Goal: Task Accomplishment & Management: Use online tool/utility

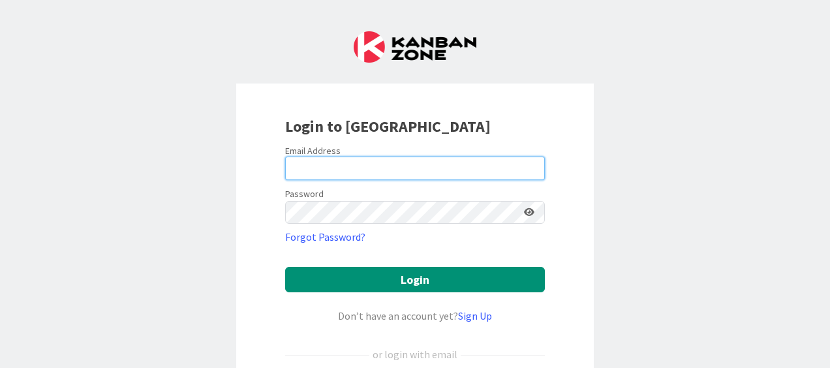
click at [328, 168] on input "email" at bounding box center [415, 168] width 260 height 23
type input "[PERSON_NAME][EMAIL_ADDRESS][DOMAIN_NAME]"
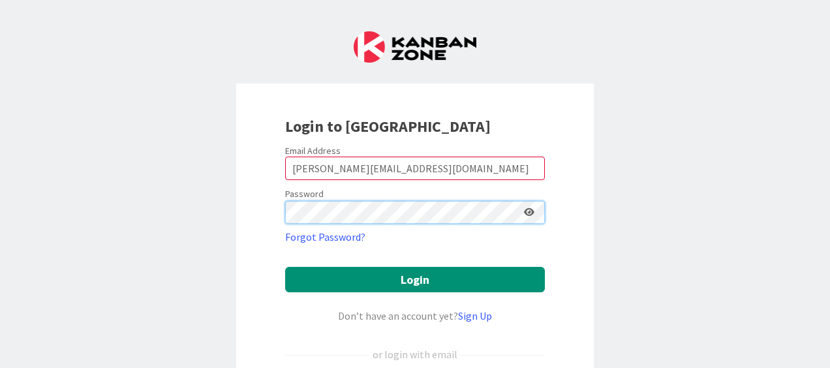
click at [285, 267] on button "Login" at bounding box center [415, 279] width 260 height 25
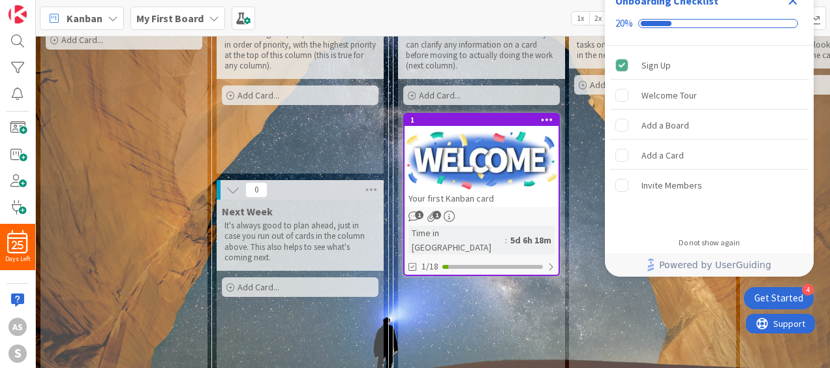
scroll to position [131, 0]
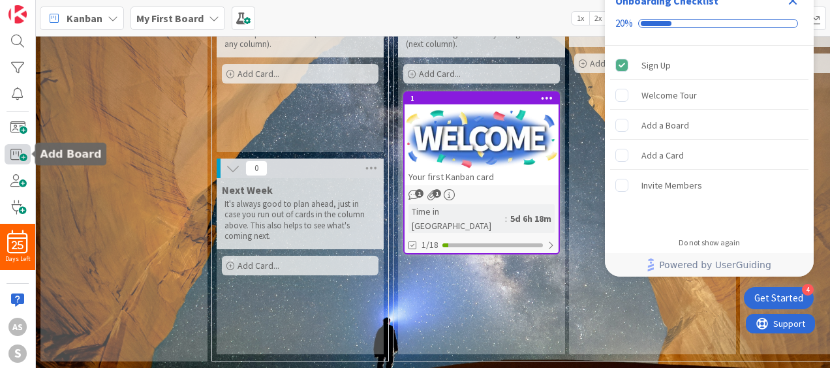
click at [16, 158] on span at bounding box center [18, 154] width 26 height 20
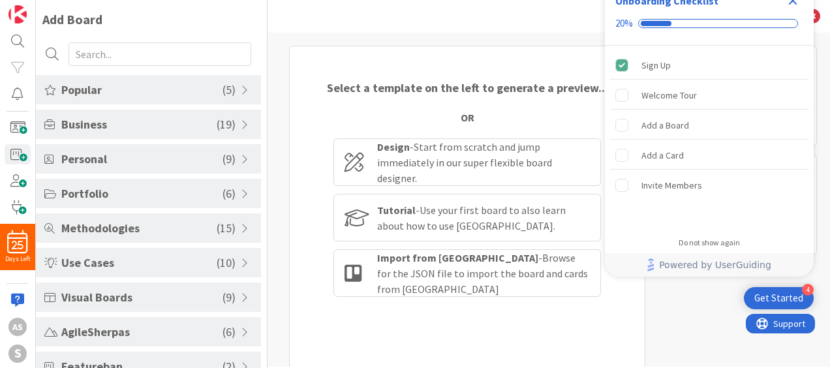
scroll to position [91, 0]
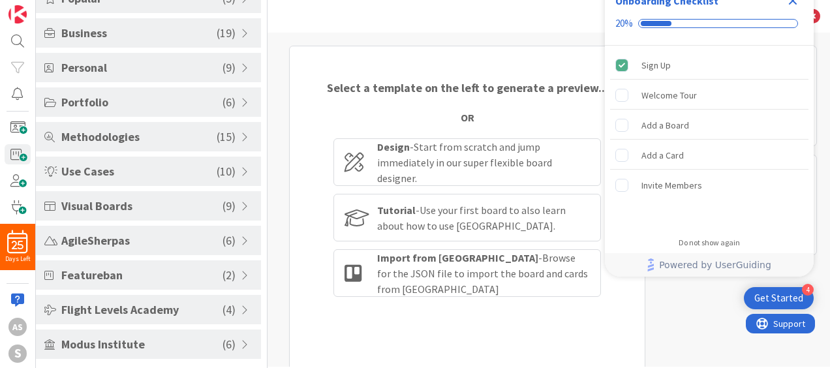
click at [132, 345] on span "Modus Institute" at bounding box center [141, 345] width 161 height 18
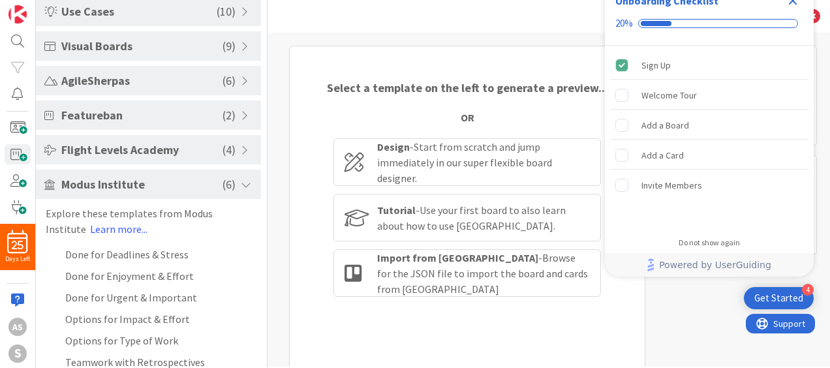
scroll to position [265, 0]
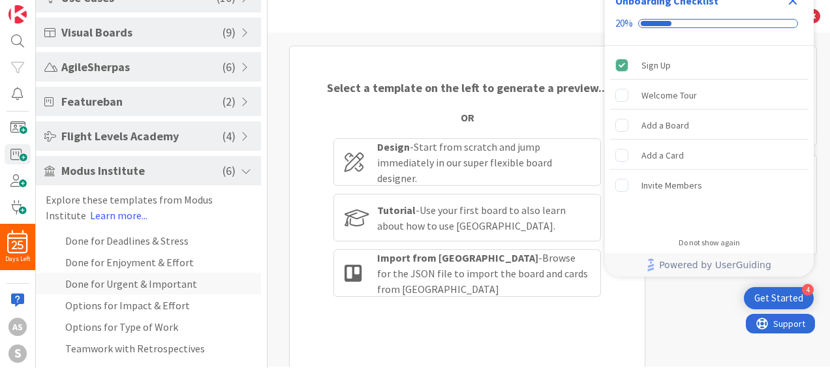
click at [138, 279] on li "Done for Urgent & Important" at bounding box center [148, 284] width 225 height 22
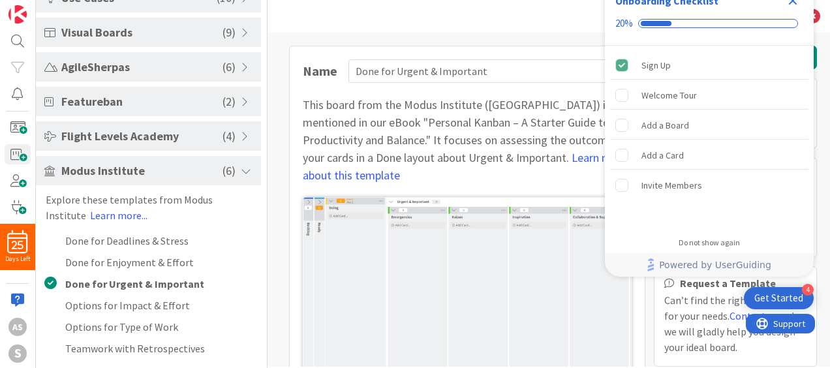
click at [790, 3] on icon "Close Checklist" at bounding box center [793, 1] width 8 height 8
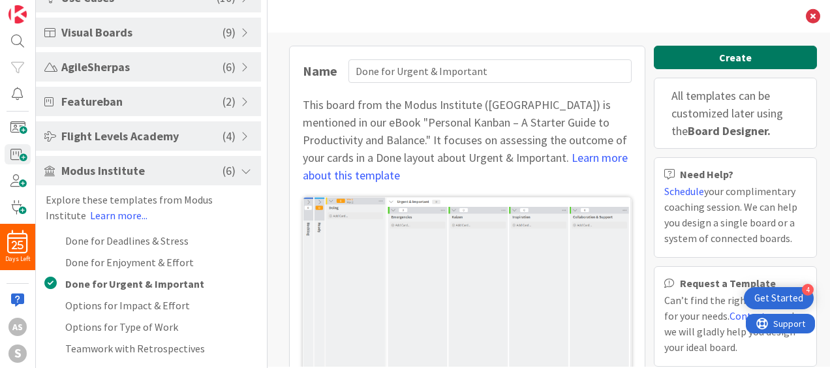
scroll to position [0, 0]
click at [725, 61] on button "Create" at bounding box center [735, 57] width 163 height 23
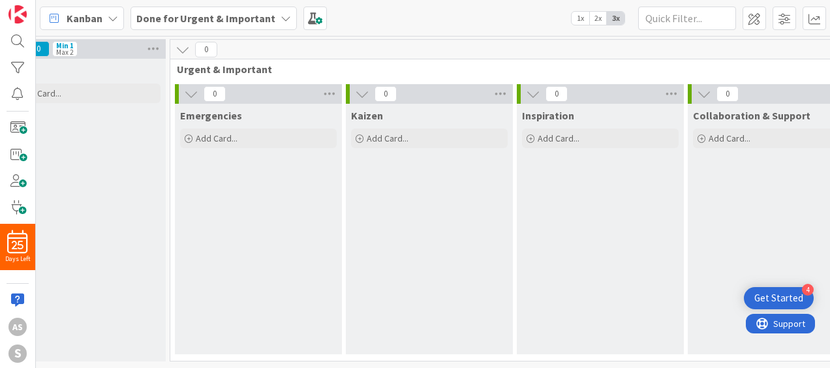
scroll to position [0, 367]
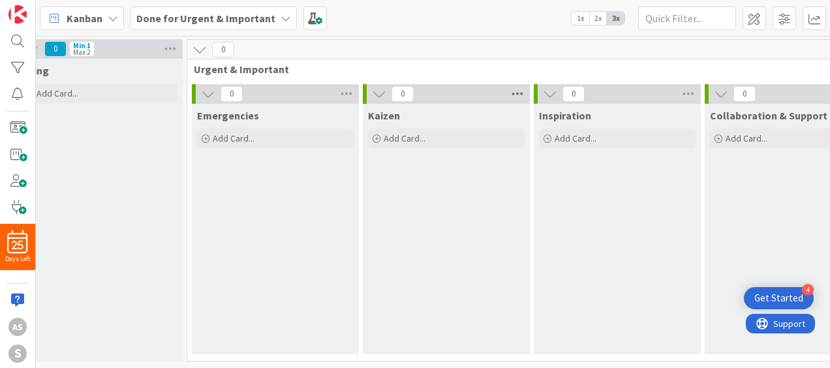
click at [516, 91] on icon at bounding box center [517, 94] width 17 height 20
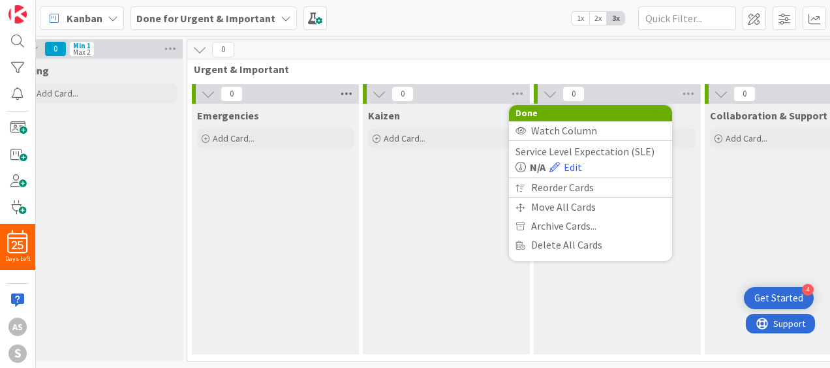
click at [341, 89] on icon at bounding box center [346, 94] width 17 height 20
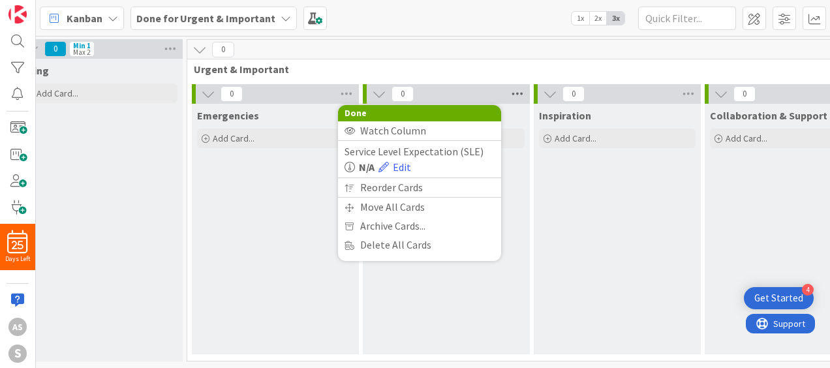
click at [516, 87] on icon at bounding box center [517, 94] width 17 height 20
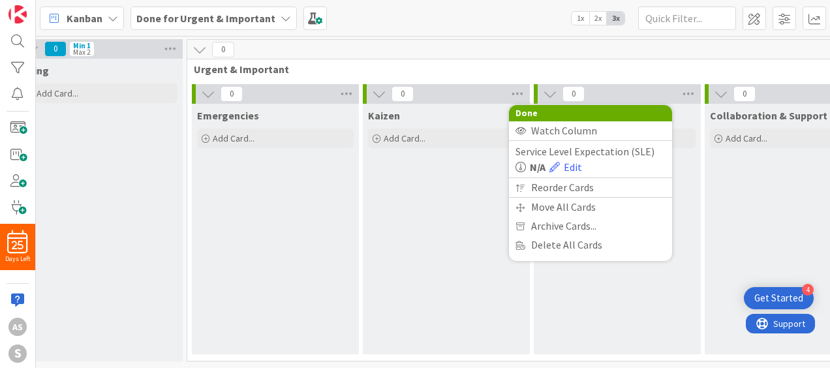
click at [667, 69] on span "Urgent & Important" at bounding box center [527, 69] width 666 height 13
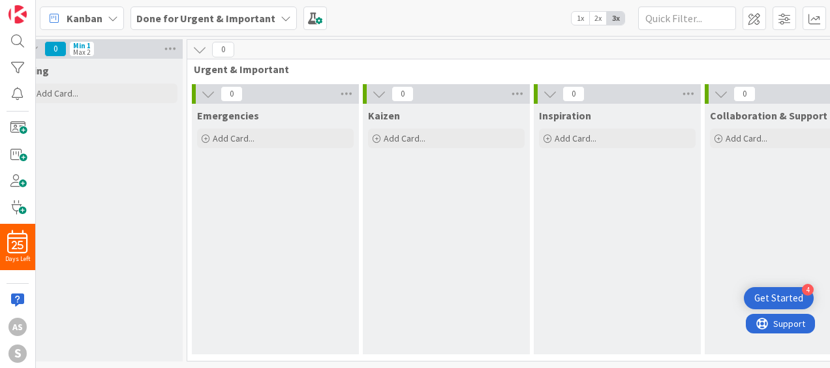
scroll to position [0, 0]
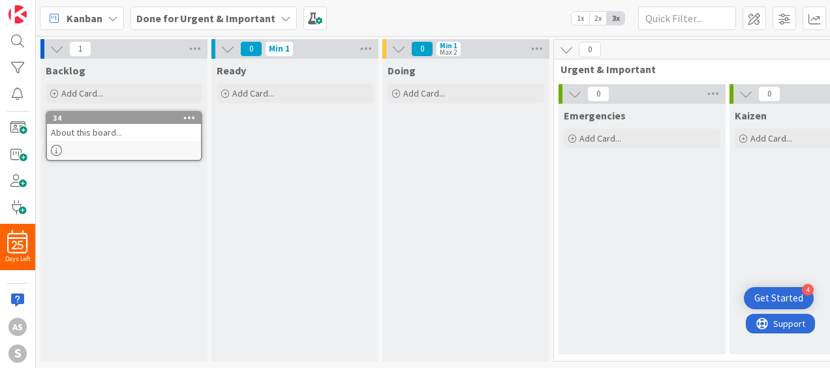
click at [82, 133] on div "About this board..." at bounding box center [124, 132] width 154 height 17
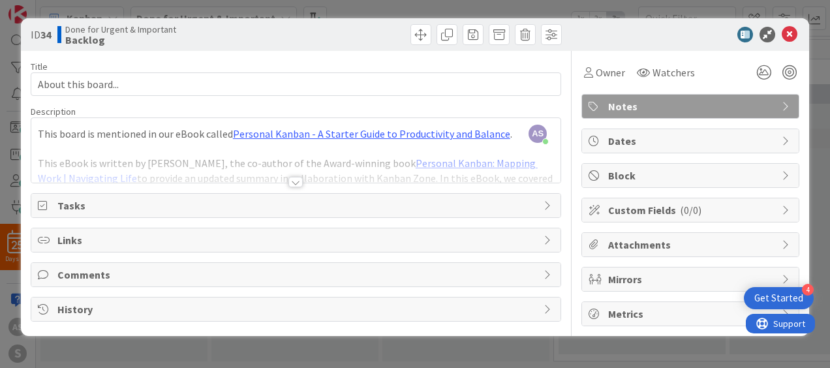
click at [316, 164] on div at bounding box center [295, 165] width 529 height 33
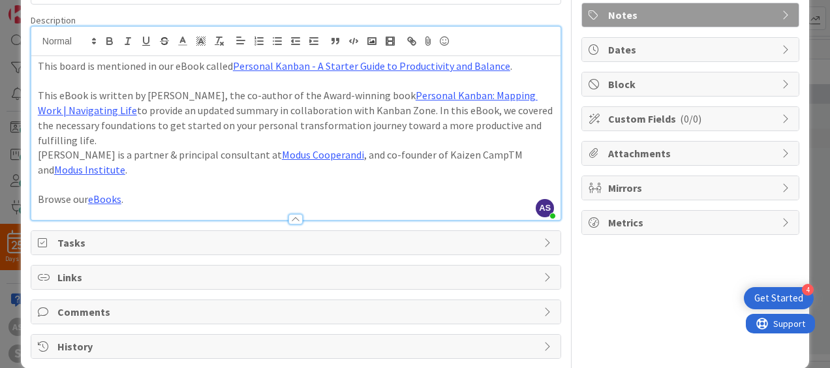
scroll to position [107, 0]
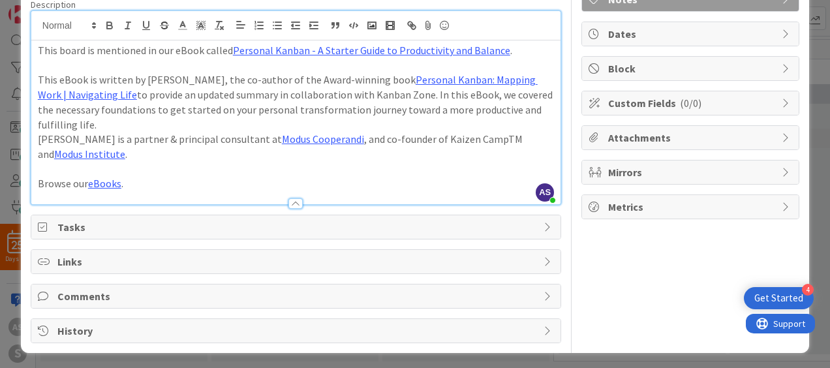
click at [76, 221] on span "Tasks" at bounding box center [297, 227] width 480 height 16
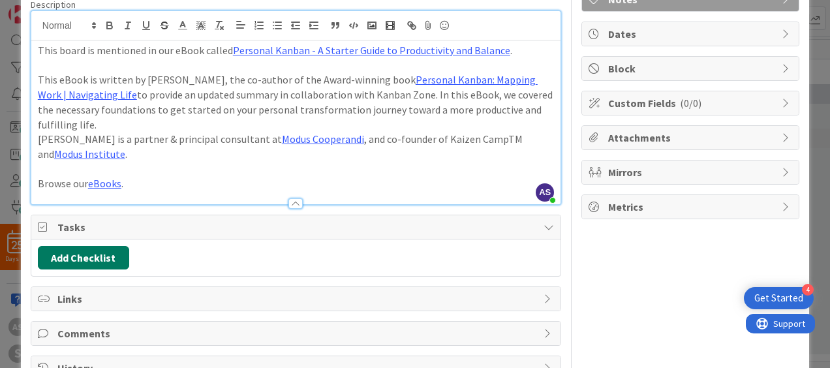
click at [74, 255] on button "Add Checklist" at bounding box center [83, 257] width 91 height 23
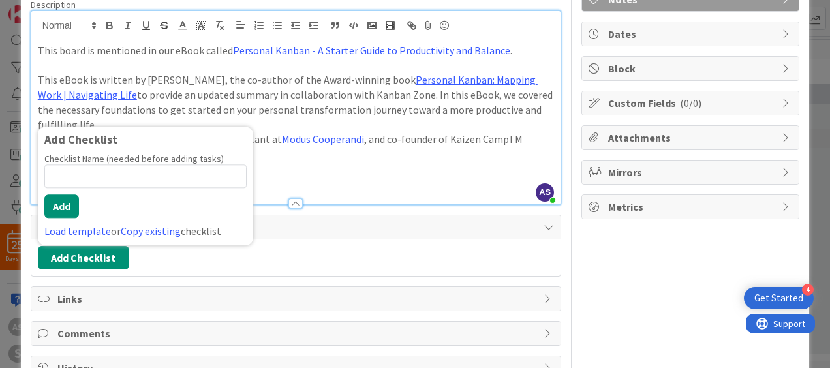
click at [265, 254] on div "Add Checklist Add Checklist Checklist Name (needed before adding tasks) 0 / 64 …" at bounding box center [296, 257] width 516 height 23
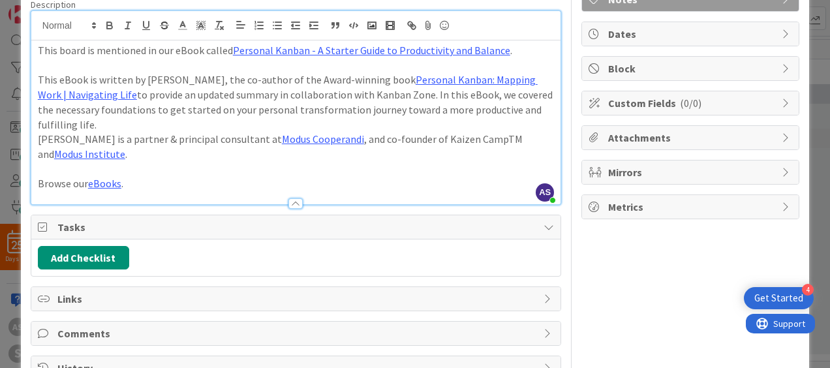
scroll to position [0, 0]
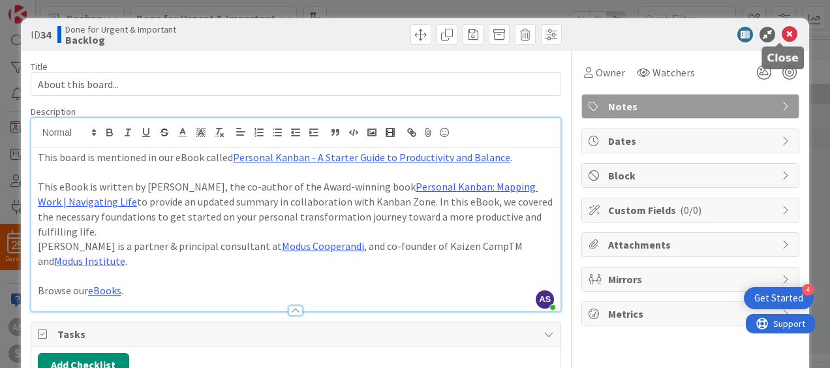
click at [782, 36] on icon at bounding box center [790, 35] width 16 height 16
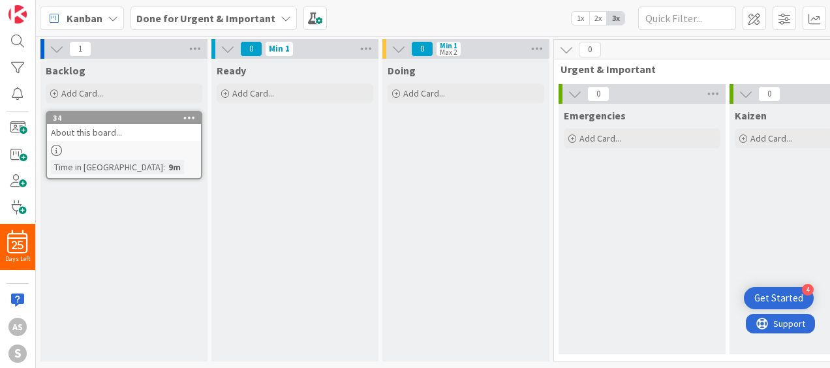
click at [107, 164] on div "Time in [GEOGRAPHIC_DATA]" at bounding box center [107, 167] width 112 height 14
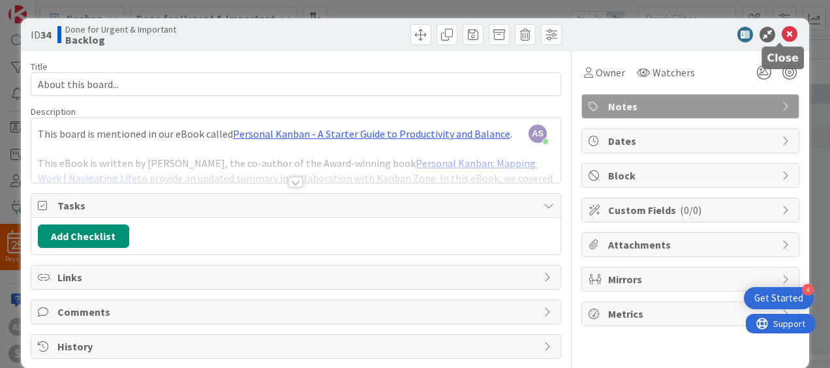
click at [782, 38] on icon at bounding box center [790, 35] width 16 height 16
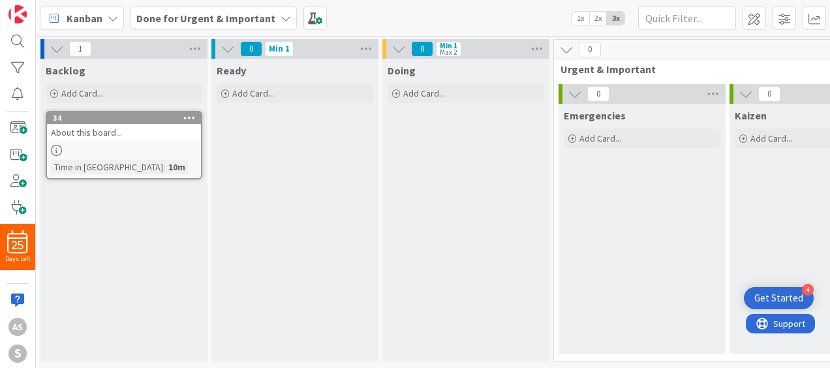
click at [399, 43] on icon at bounding box center [399, 49] width 14 height 14
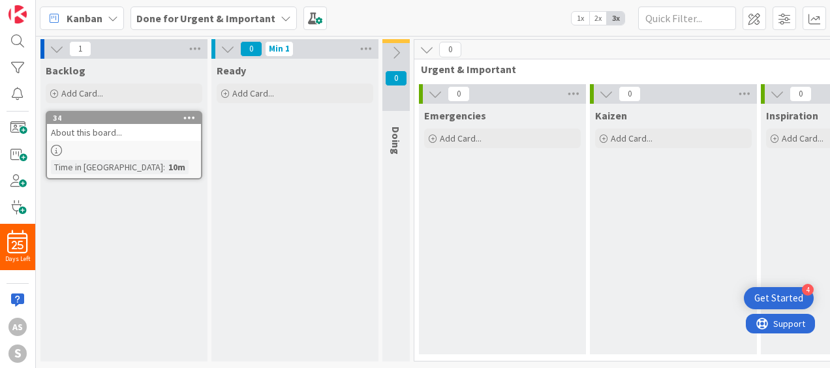
click at [399, 43] on button at bounding box center [396, 53] width 27 height 20
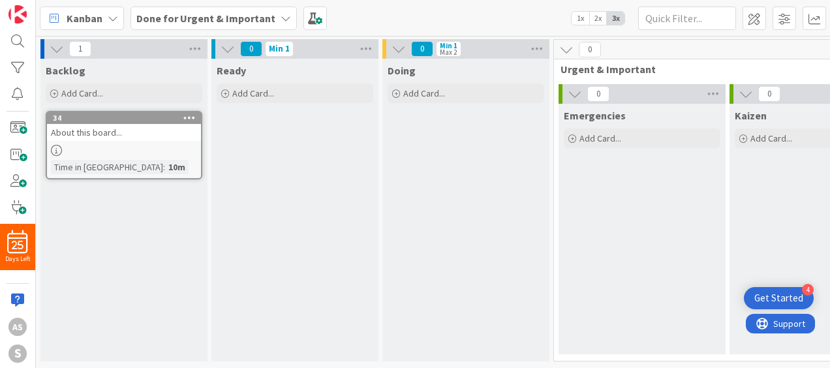
click at [398, 48] on icon at bounding box center [399, 49] width 14 height 14
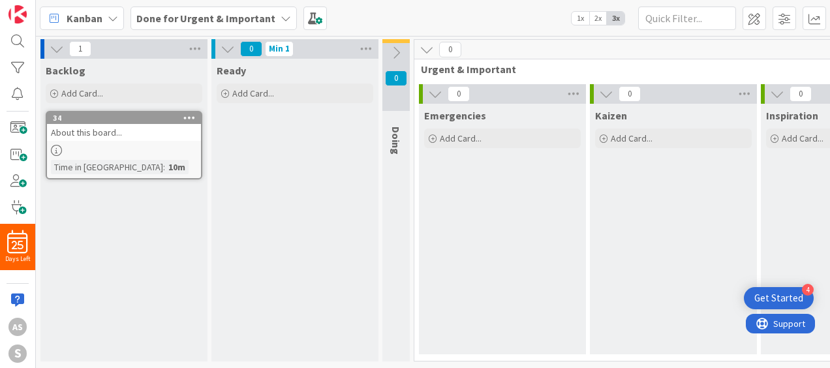
click at [398, 48] on icon at bounding box center [396, 53] width 14 height 14
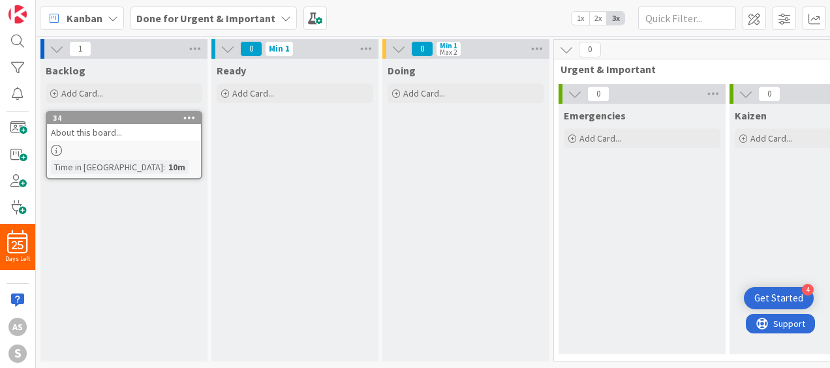
click at [55, 46] on icon at bounding box center [57, 49] width 14 height 14
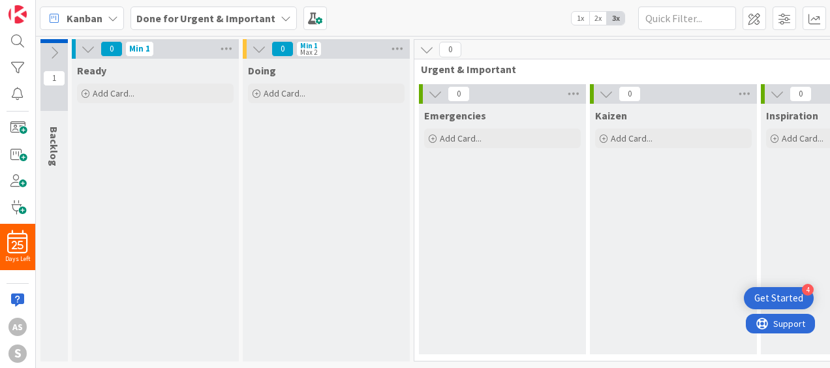
click at [55, 46] on icon at bounding box center [54, 53] width 14 height 14
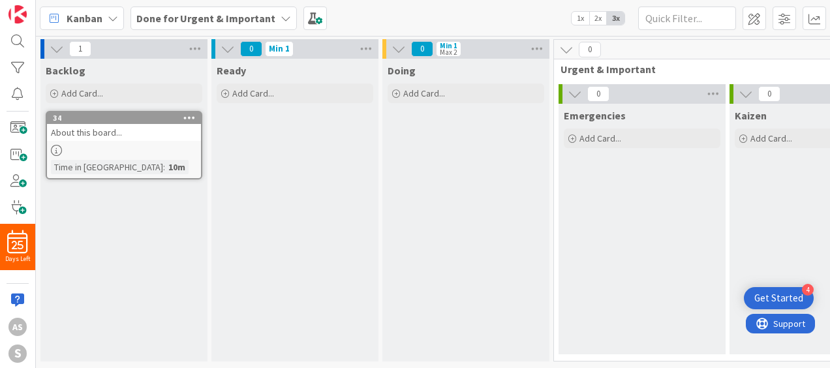
click at [193, 120] on icon at bounding box center [189, 117] width 12 height 9
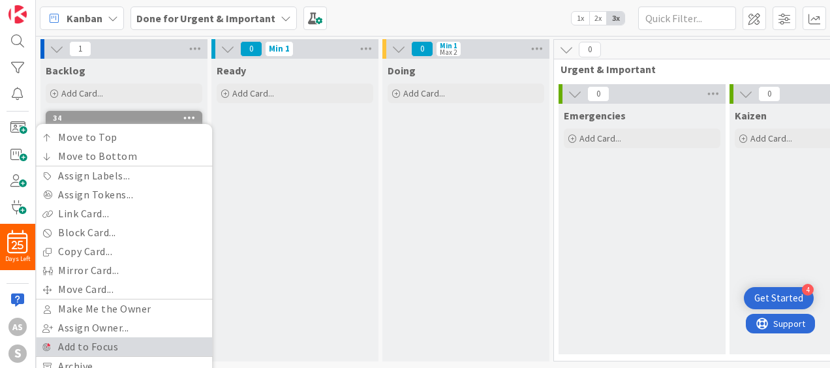
click at [110, 345] on link "Add to Focus" at bounding box center [124, 346] width 176 height 19
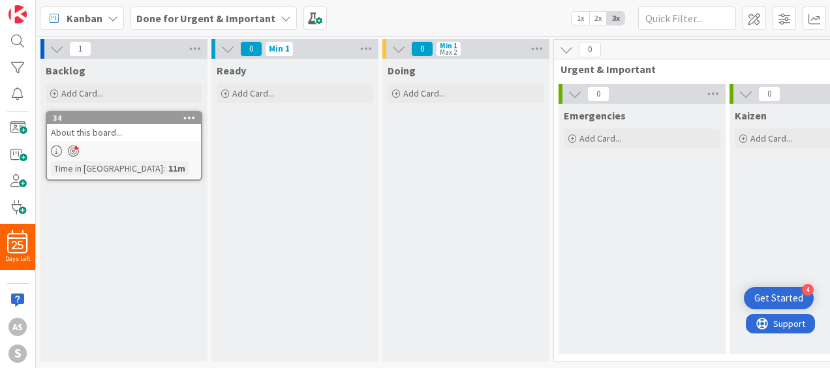
click at [72, 149] on icon at bounding box center [73, 152] width 11 height 12
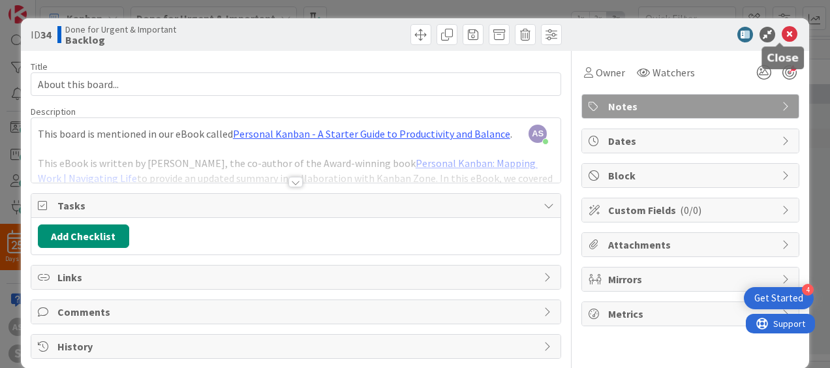
click at [782, 33] on icon at bounding box center [790, 35] width 16 height 16
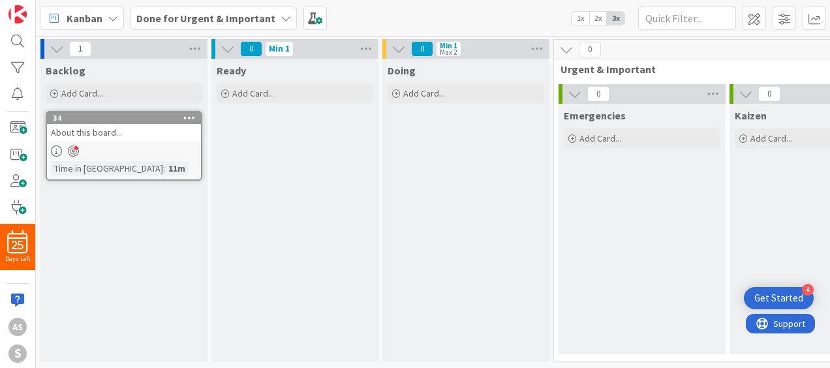
click at [190, 117] on icon at bounding box center [189, 117] width 12 height 9
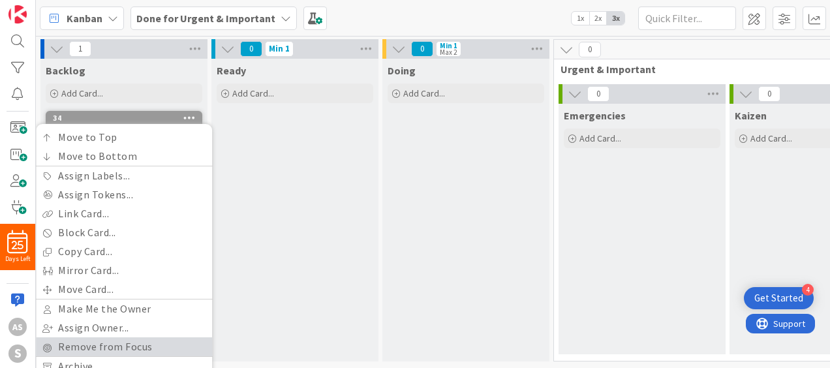
click at [129, 345] on link "Remove from Focus" at bounding box center [124, 346] width 176 height 19
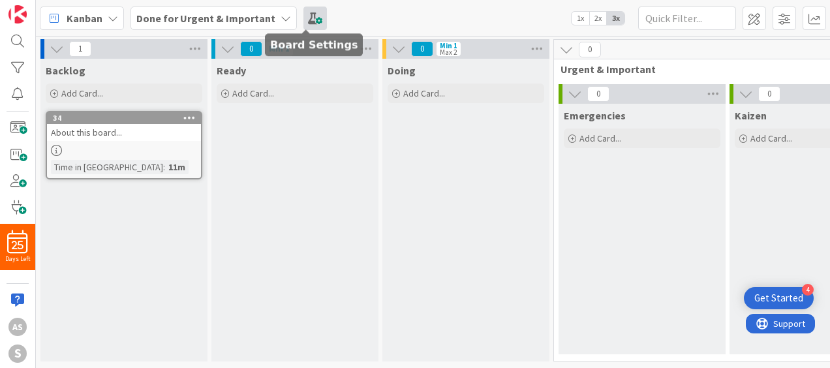
click at [307, 10] on span at bounding box center [315, 18] width 23 height 23
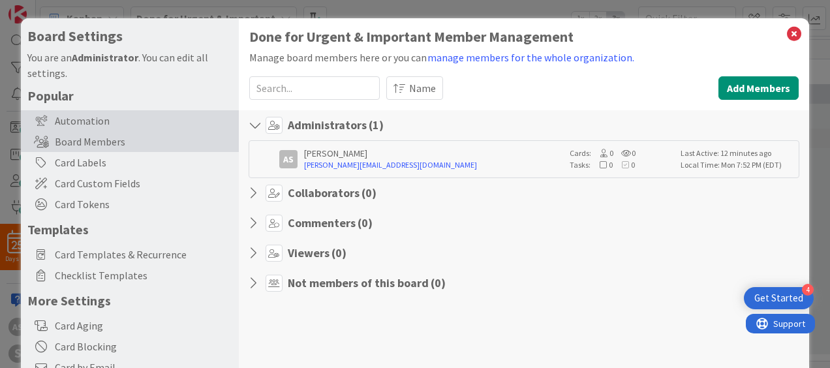
click at [130, 123] on div "Automation" at bounding box center [130, 120] width 218 height 21
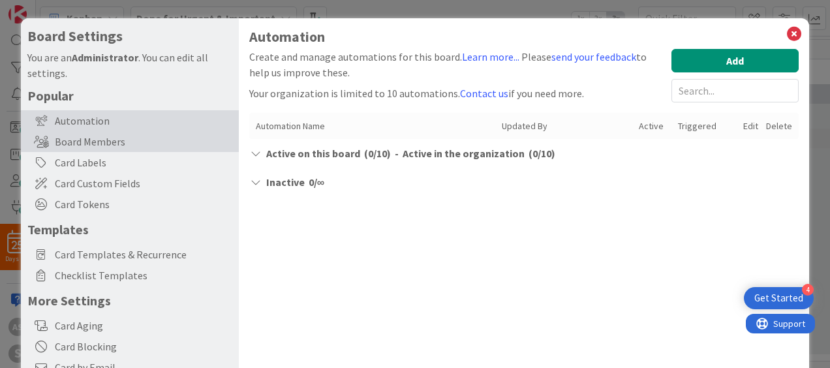
click at [117, 138] on div "Board Members" at bounding box center [130, 141] width 218 height 21
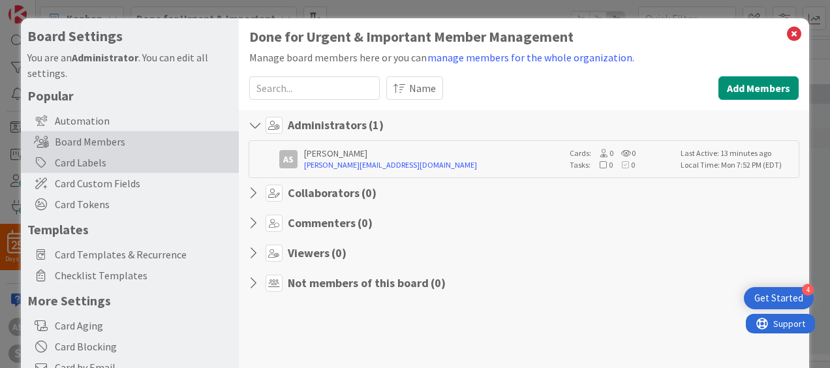
click at [102, 163] on div "Card Labels" at bounding box center [130, 162] width 218 height 21
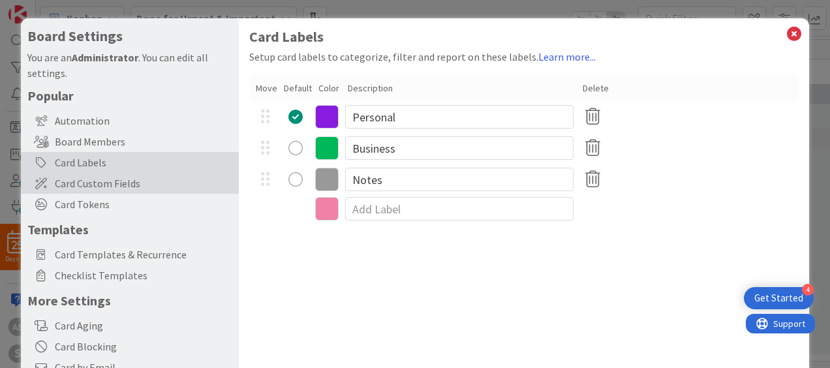
click at [102, 181] on span "Card Custom Fields" at bounding box center [144, 184] width 178 height 16
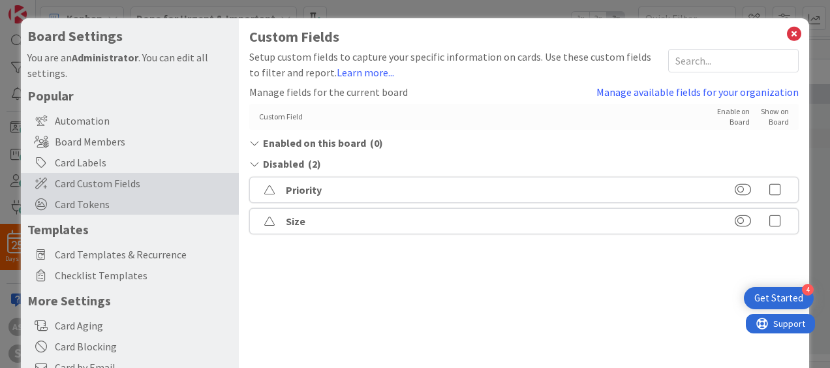
click at [97, 202] on span "Card Tokens" at bounding box center [144, 204] width 178 height 16
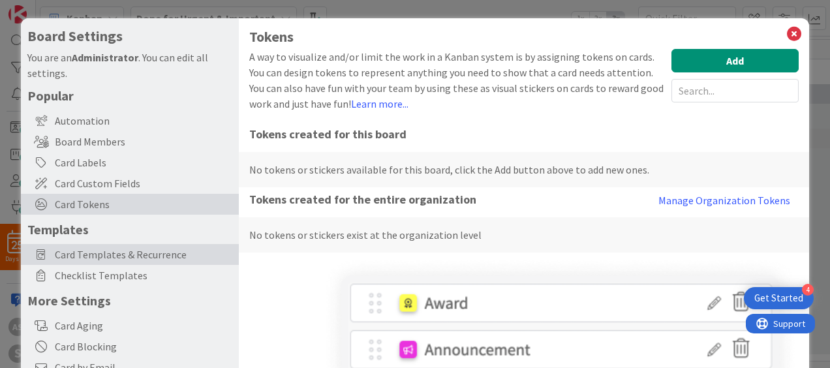
click at [91, 252] on span "Card Templates & Recurrence" at bounding box center [144, 255] width 178 height 16
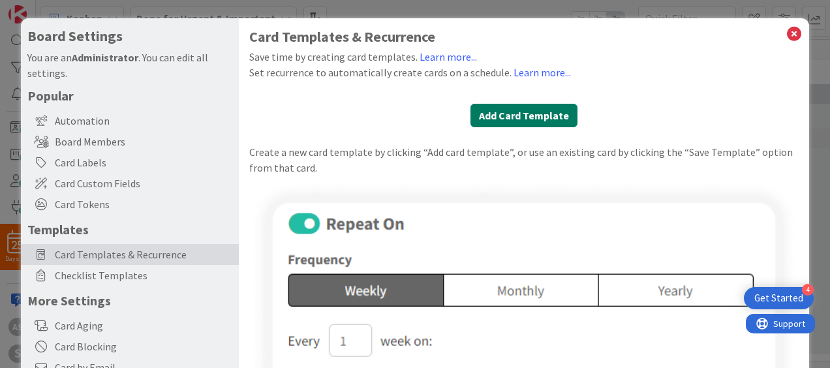
click at [516, 114] on button "Add Card Template" at bounding box center [524, 115] width 107 height 23
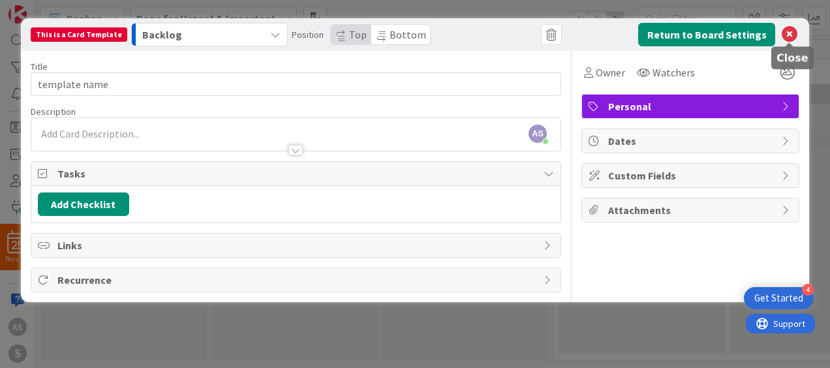
click at [791, 33] on icon at bounding box center [790, 35] width 16 height 16
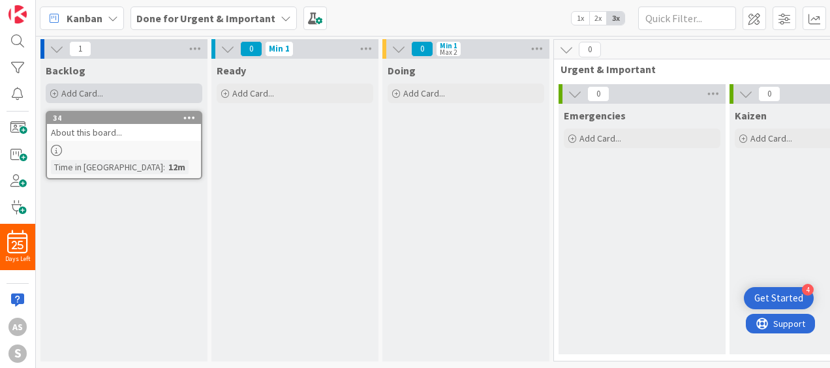
click at [76, 91] on span "Add Card..." at bounding box center [82, 93] width 42 height 12
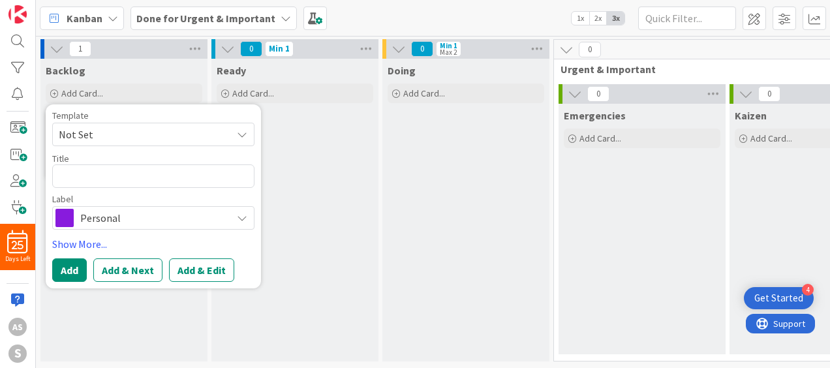
click at [119, 134] on span "Not Set" at bounding box center [140, 134] width 163 height 17
click at [106, 217] on link "Edit Card Templates" at bounding box center [98, 219] width 91 height 23
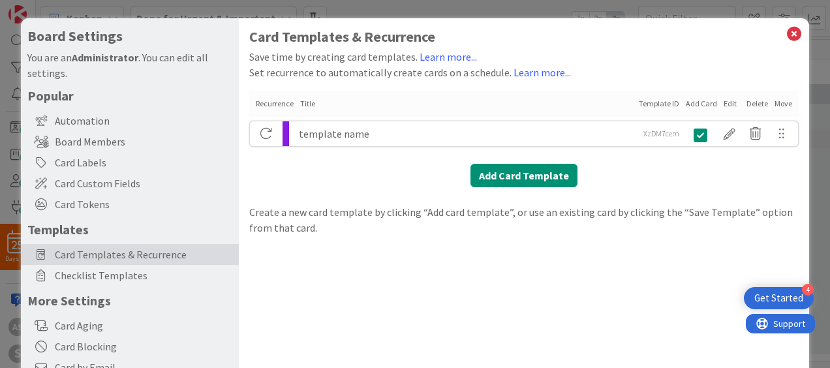
click at [375, 132] on div "template name" at bounding box center [467, 133] width 336 height 25
click at [788, 31] on icon at bounding box center [794, 34] width 17 height 18
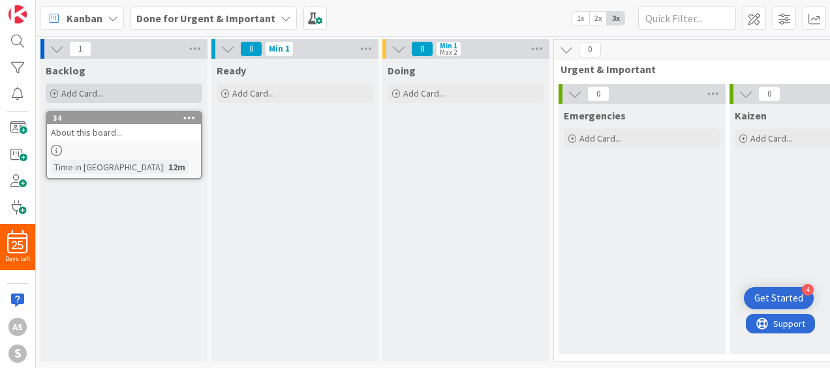
click at [64, 93] on span "Add Card..." at bounding box center [82, 93] width 42 height 12
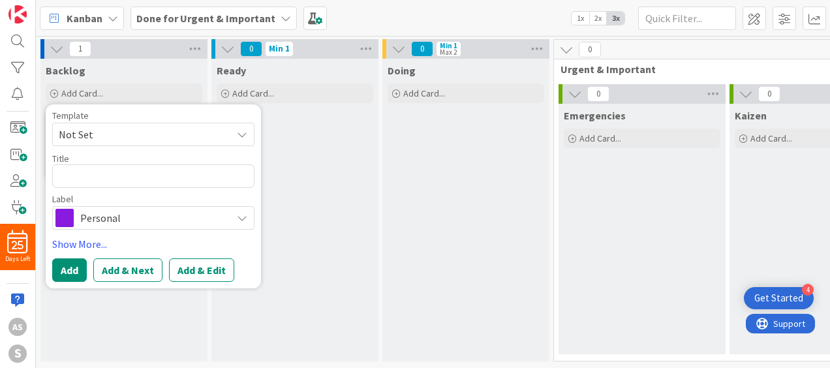
click at [101, 210] on span "Personal" at bounding box center [152, 218] width 145 height 18
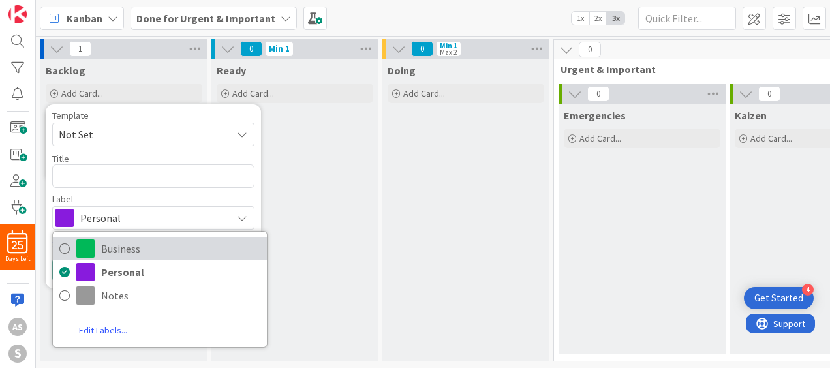
click at [63, 247] on icon at bounding box center [64, 249] width 10 height 20
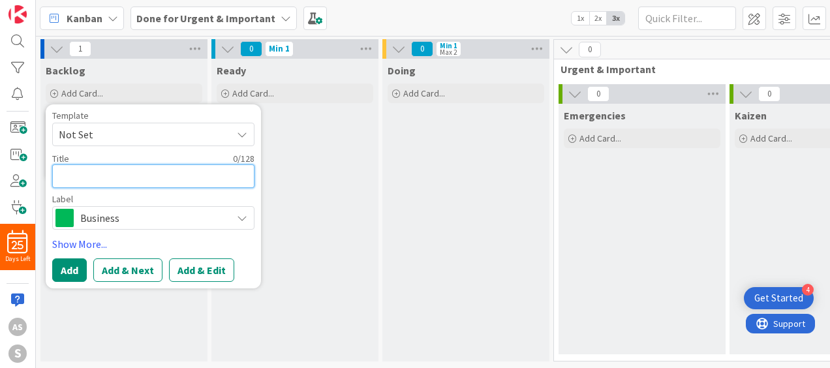
click at [87, 178] on textarea at bounding box center [153, 175] width 202 height 23
type textarea "x"
type textarea "P"
type textarea "x"
type textarea "Pr"
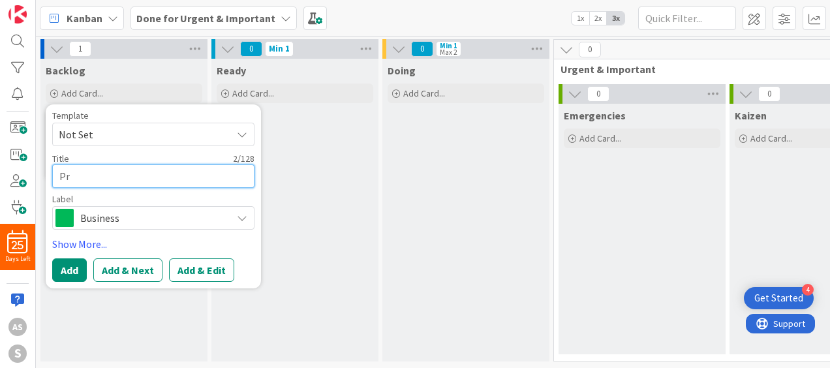
type textarea "x"
type textarea "Pro"
type textarea "x"
type textarea "Pr"
type textarea "x"
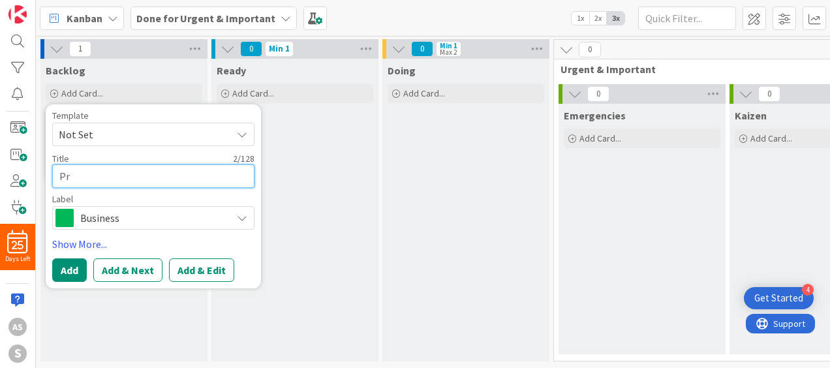
type textarea "P"
type textarea "x"
type textarea "E"
type textarea "x"
type textarea "Ex"
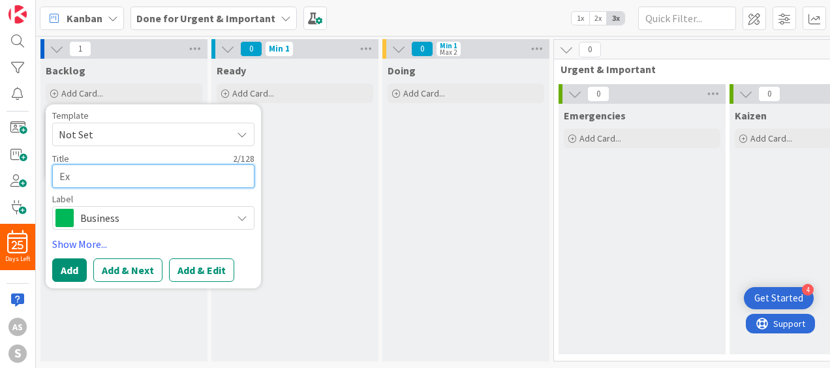
type textarea "x"
type textarea "Exe"
type textarea "x"
type textarea "Ex"
type textarea "x"
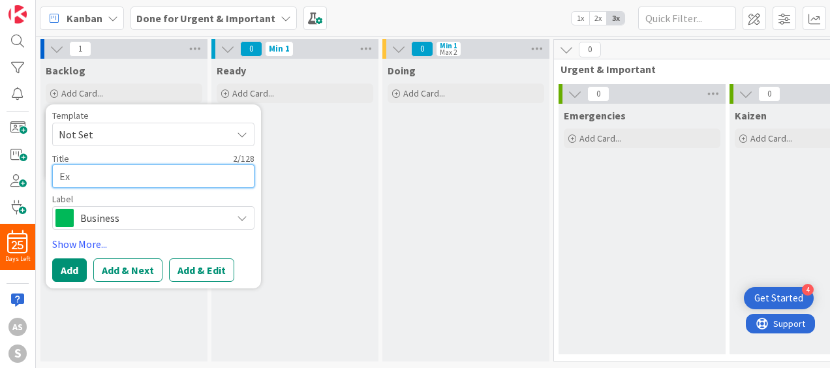
type textarea "E"
type textarea "x"
type textarea "P"
type textarea "x"
type textarea "Pr"
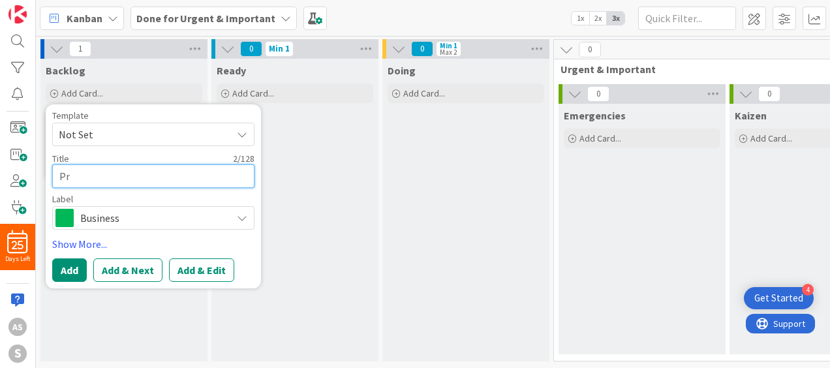
type textarea "x"
type textarea "Pra"
type textarea "x"
type textarea "Prac"
type textarea "x"
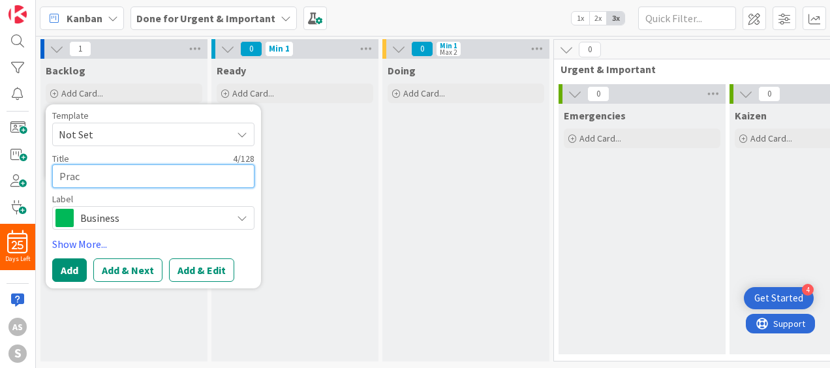
type textarea "Pract"
type textarea "x"
type textarea "Practi"
type textarea "x"
type textarea "Practic"
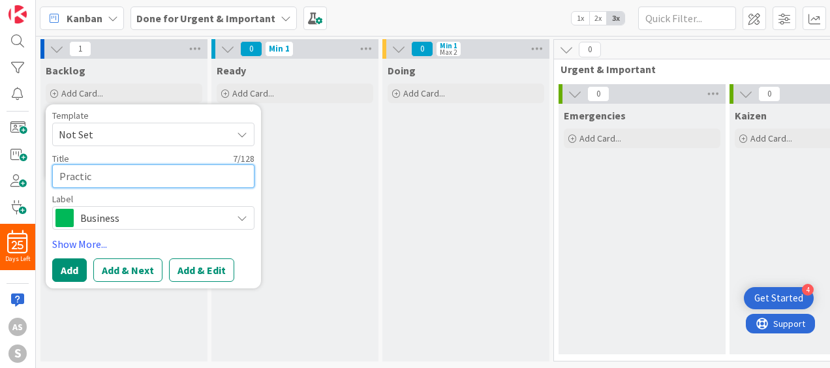
type textarea "x"
type textarea "Practice"
type textarea "x"
type textarea "Practice"
type textarea "x"
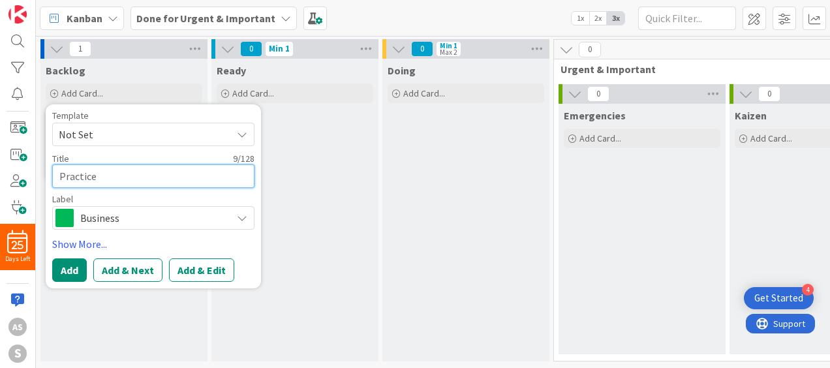
type textarea "Practice E"
type textarea "x"
type textarea "Practice Ex"
type textarea "x"
type textarea "Practice Exe"
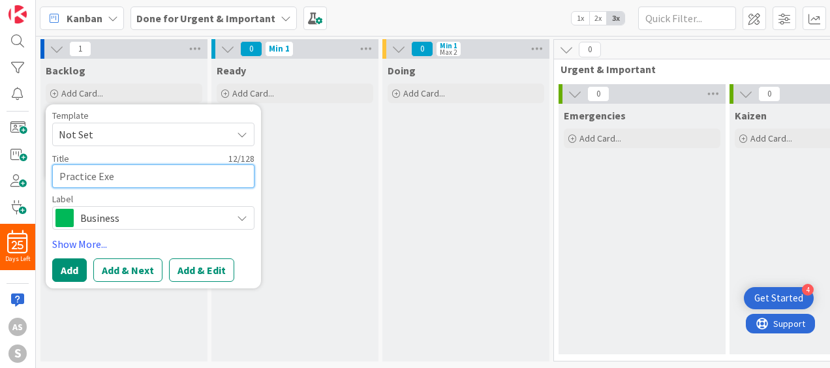
type textarea "x"
type textarea "Practice Exec"
type textarea "x"
type textarea "Practice Exect"
type textarea "x"
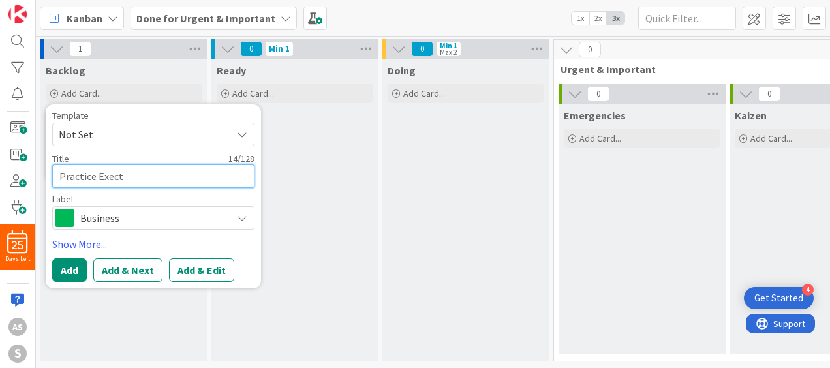
type textarea "Practice Exec"
type textarea "x"
type textarea "Practice Execu"
type textarea "x"
type textarea "Practice Execut"
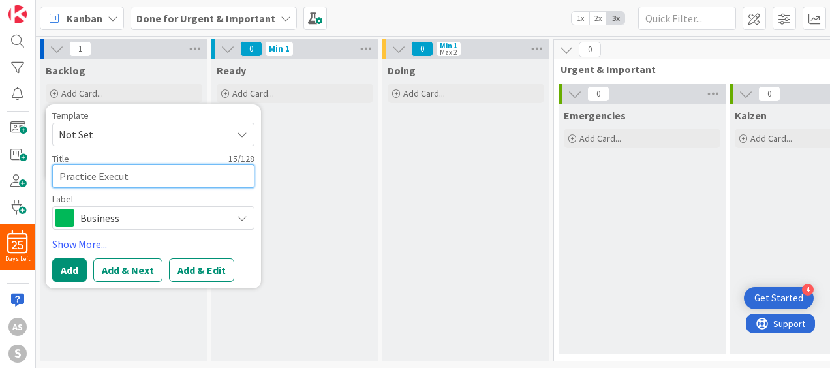
type textarea "x"
type textarea "Practice Executi"
type textarea "x"
type textarea "Practice Executiv"
type textarea "x"
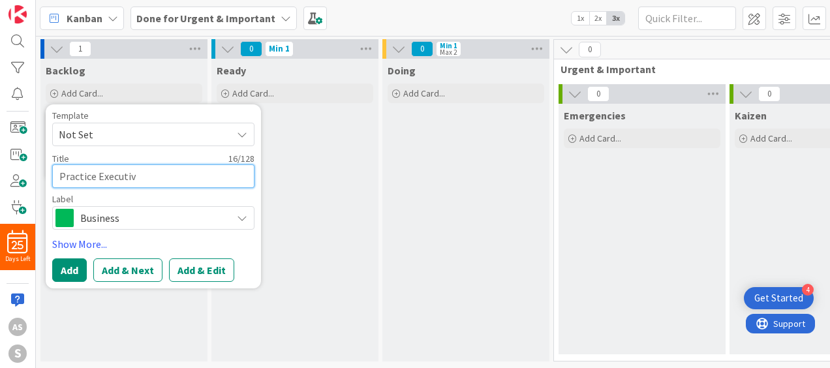
type textarea "Practice Executive"
type textarea "x"
type textarea "Practice Executive"
type textarea "x"
type textarea "Practice Executive [PERSON_NAME]"
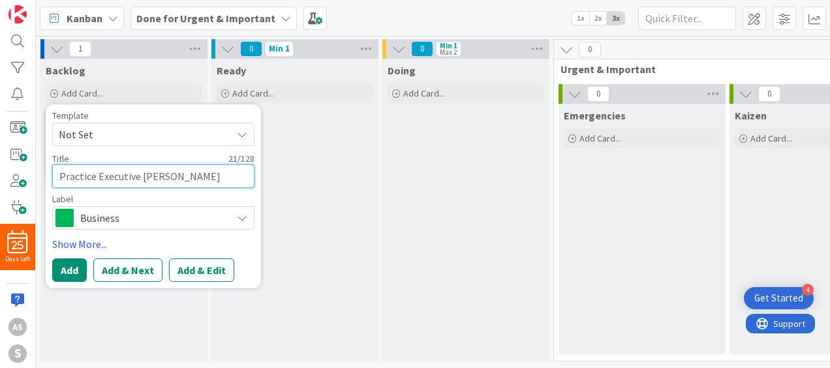
type textarea "x"
type textarea "Practice Executive Job"
type textarea "x"
type textarea "Practice Executive Job"
type textarea "x"
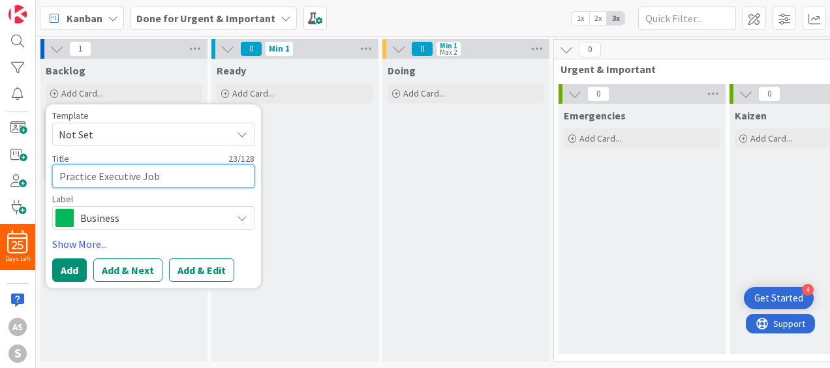
type textarea "Practice Executive Job F"
type textarea "x"
type textarea "Practice Executive Job Fr"
type textarea "x"
type textarea "Practice Executive Job Fra"
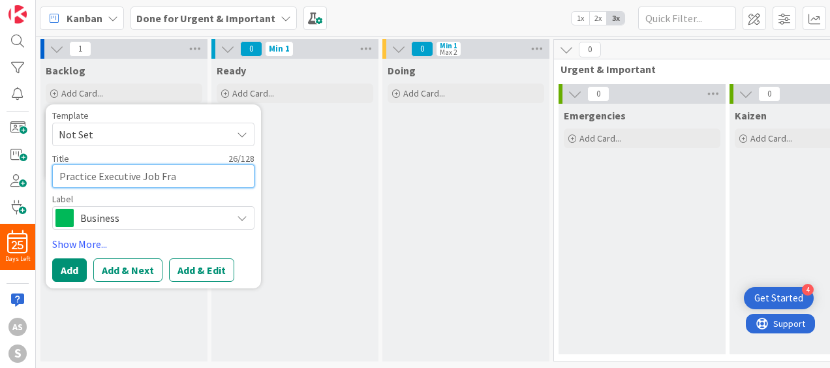
type textarea "x"
type textarea "Practice Executive Job Fram"
type textarea "x"
type textarea "Practice Executive Job Frame"
type textarea "x"
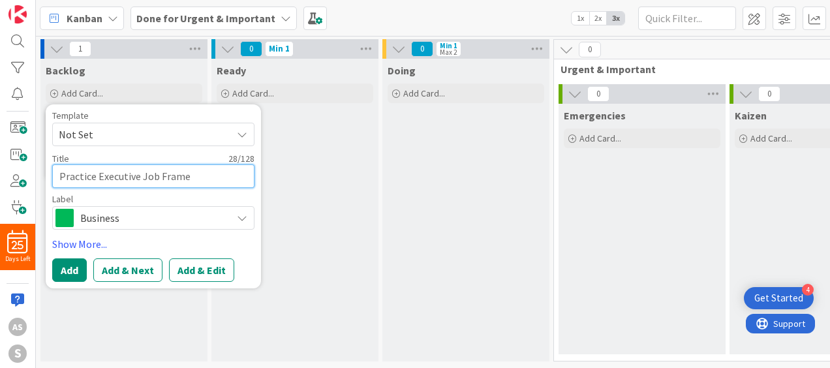
type textarea "Practice Executive Job Framew"
type textarea "x"
type textarea "Practice Executive Job Framewo"
type textarea "x"
type textarea "Practice Executive Job Framewor"
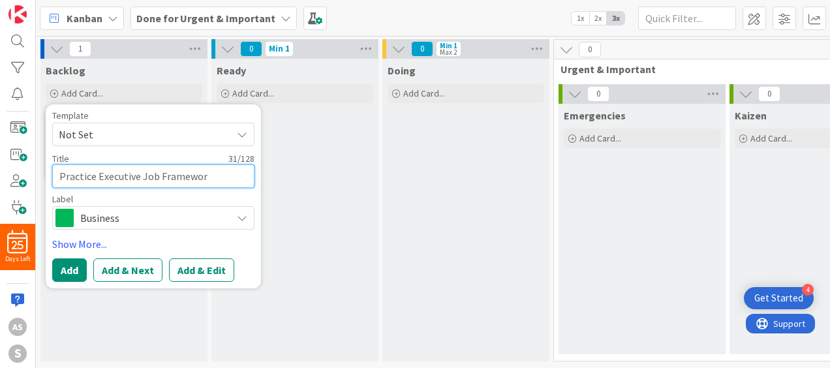
type textarea "x"
type textarea "Practice Executive Job Framework"
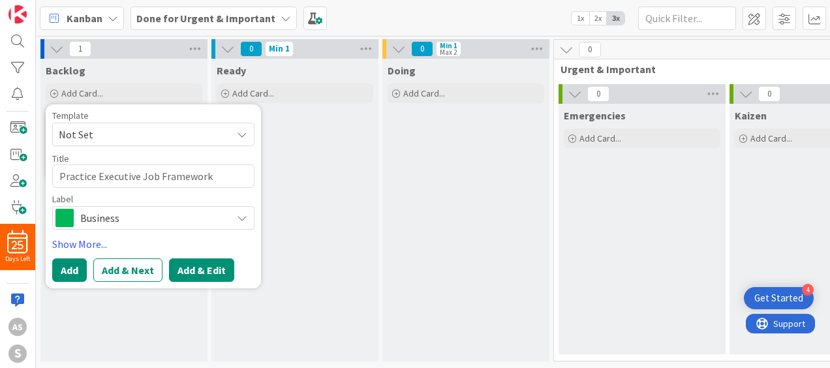
click at [190, 275] on button "Add & Edit" at bounding box center [201, 269] width 65 height 23
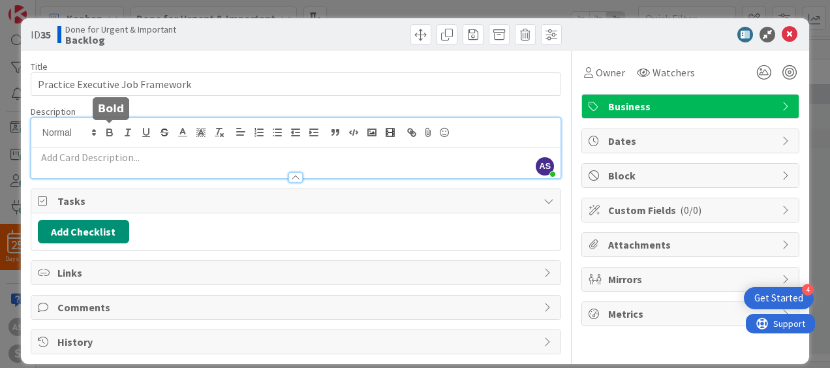
click at [106, 129] on div "AS [PERSON_NAME] just joined" at bounding box center [295, 148] width 529 height 60
click at [77, 154] on p at bounding box center [296, 157] width 516 height 15
click at [616, 141] on span "Dates" at bounding box center [691, 141] width 167 height 16
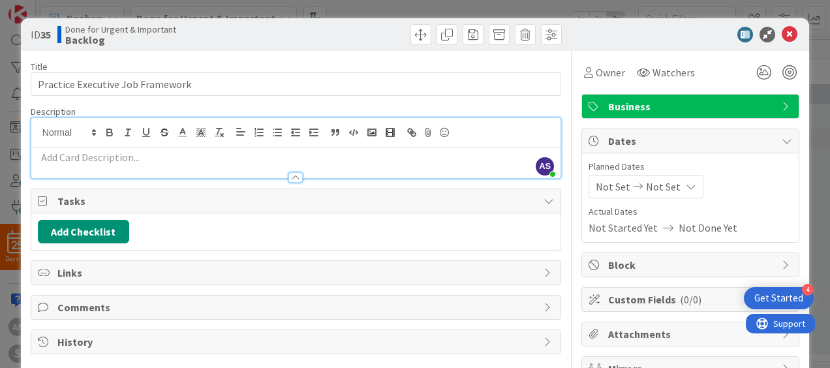
click at [606, 187] on span "Not Set" at bounding box center [613, 187] width 35 height 16
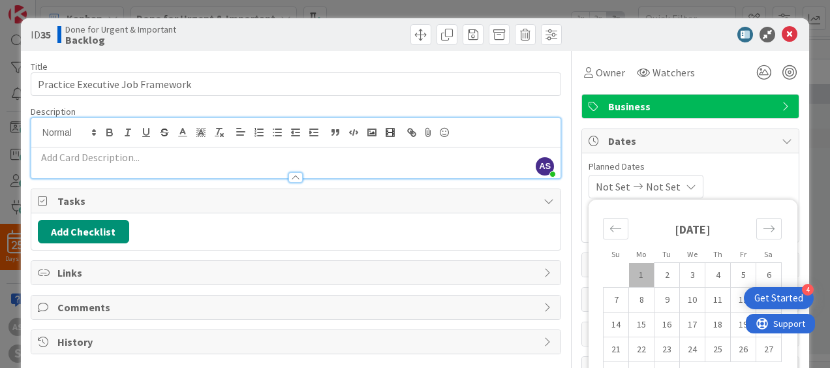
click at [629, 270] on td "1" at bounding box center [641, 275] width 25 height 25
type input "[DATE]"
click at [740, 271] on td "5" at bounding box center [743, 275] width 25 height 25
type input "[DATE]"
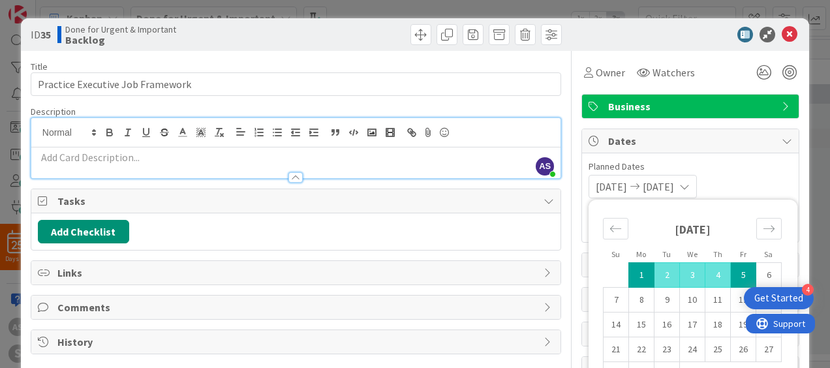
click at [775, 180] on div "[DATE] [DATE] Su Mo Tu We Th Fr Sa [DATE] 1 2 3 4 5 6 7 8 9 10 11 12 13 14 15 1…" at bounding box center [691, 186] width 204 height 23
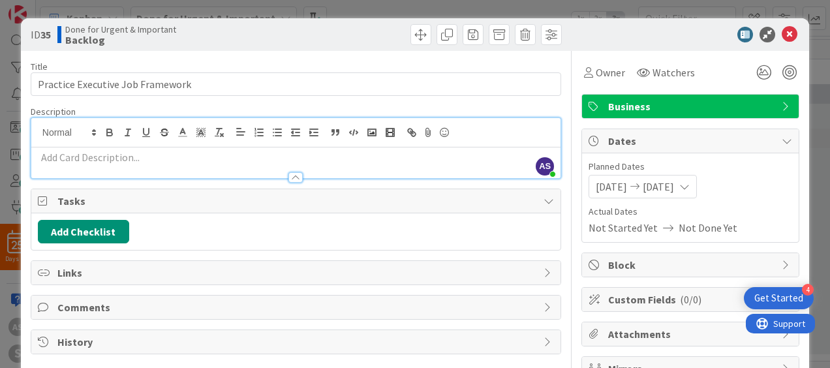
click at [627, 262] on span "Block" at bounding box center [691, 265] width 167 height 16
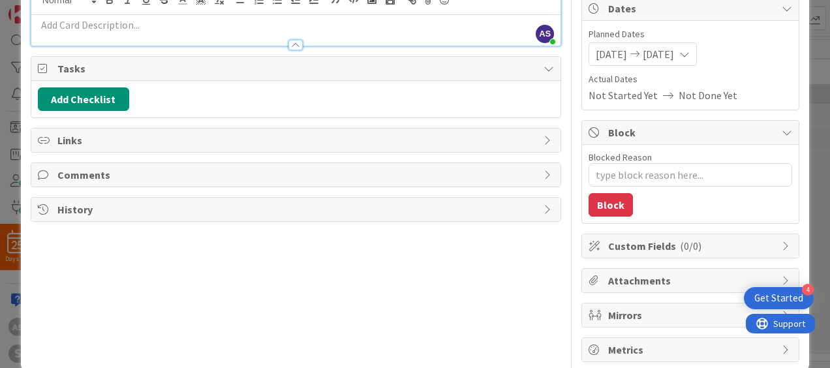
scroll to position [151, 0]
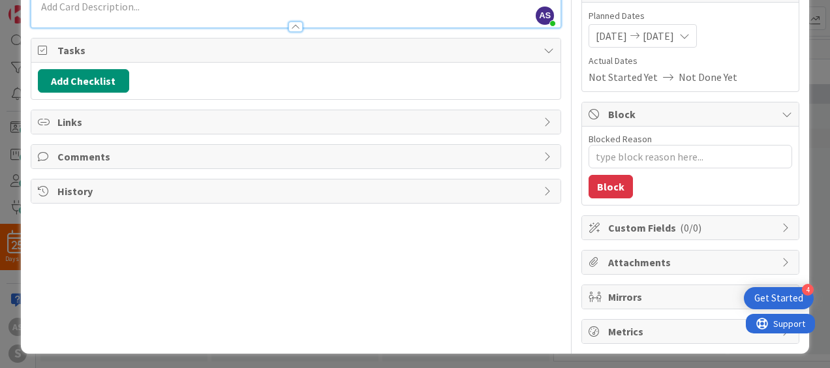
click at [654, 226] on span "Custom Fields ( 0/0 )" at bounding box center [691, 228] width 167 height 16
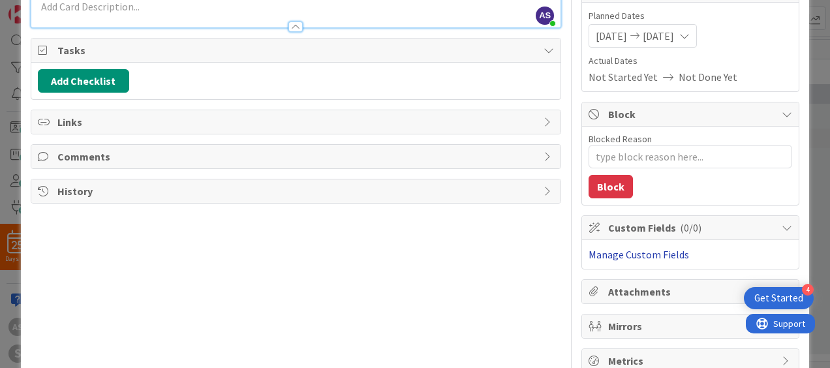
click at [635, 249] on link "Manage Custom Fields" at bounding box center [639, 254] width 101 height 13
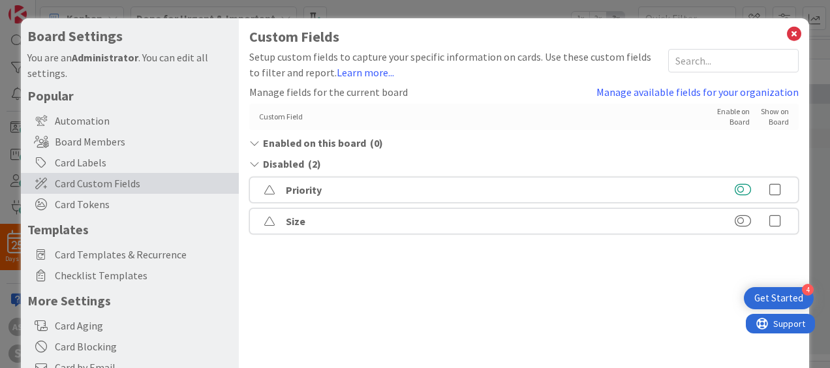
click at [739, 187] on button at bounding box center [743, 189] width 16 height 13
click at [764, 170] on icon at bounding box center [775, 169] width 26 height 13
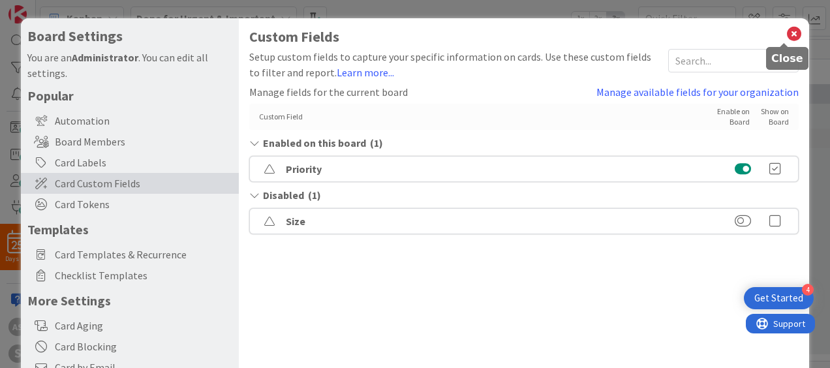
click at [786, 37] on icon at bounding box center [794, 34] width 17 height 18
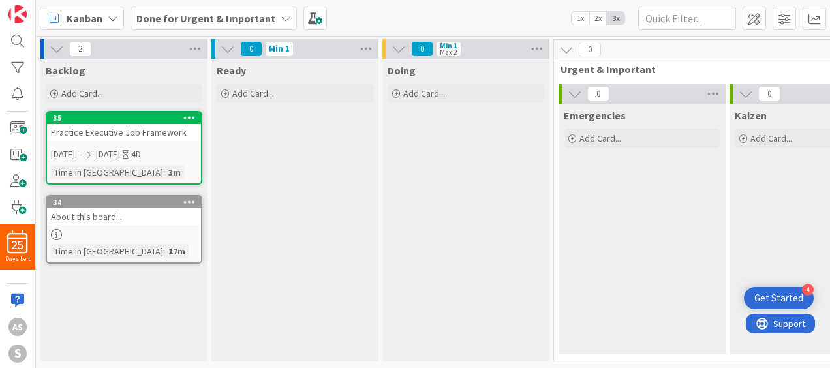
click at [153, 166] on div "Time in Column : 3m" at bounding box center [124, 172] width 146 height 14
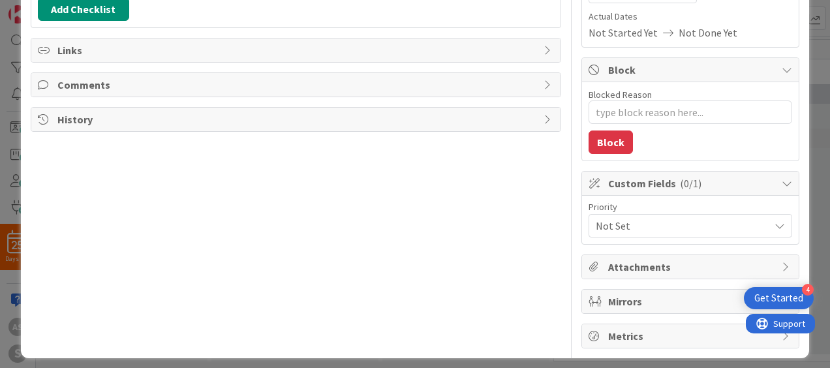
scroll to position [200, 0]
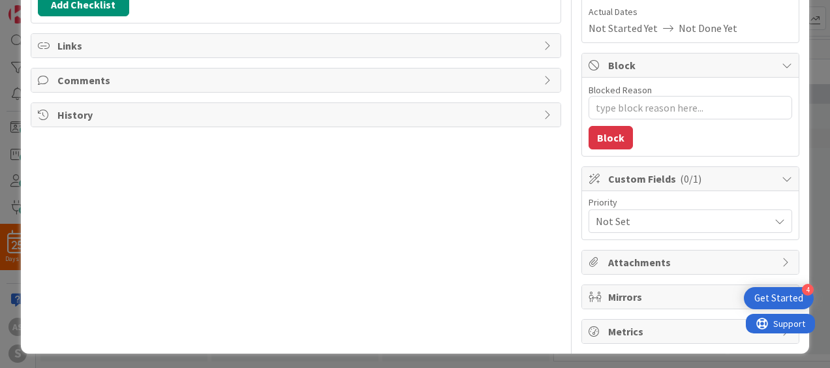
click at [678, 267] on div "Attachments" at bounding box center [690, 262] width 217 height 23
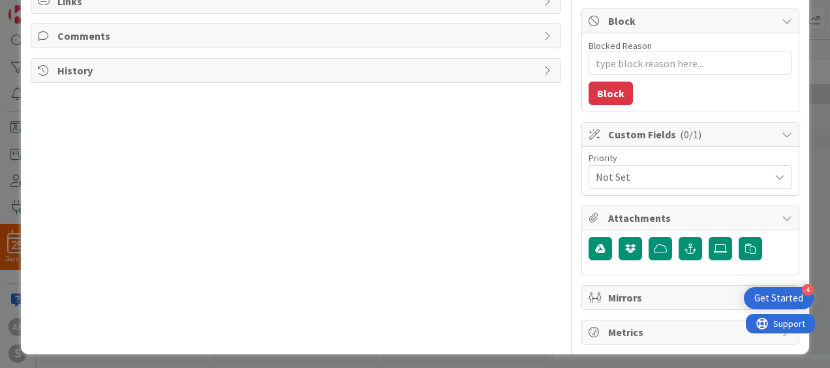
scroll to position [244, 0]
click at [634, 290] on span "Mirrors" at bounding box center [691, 298] width 167 height 16
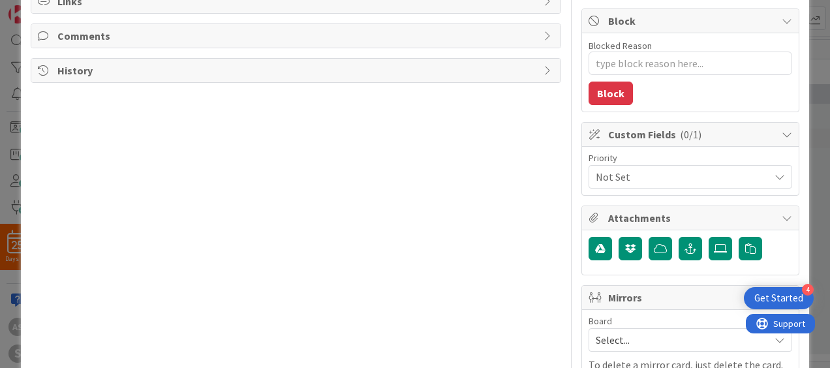
click at [723, 339] on span "Select..." at bounding box center [679, 340] width 167 height 18
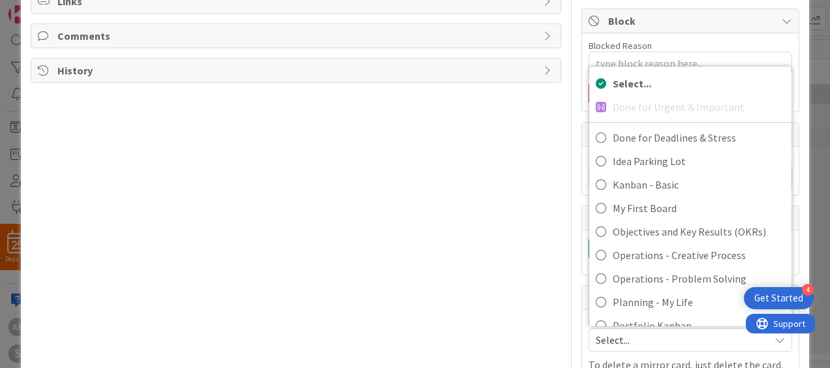
click at [798, 225] on div "ID 35 Done for Urgent & Important Backlog Title 32 / 128 Practice Executive Job…" at bounding box center [415, 114] width 789 height 681
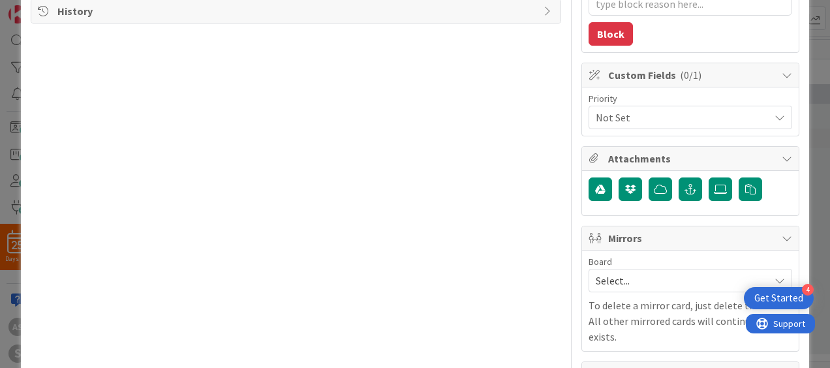
scroll to position [330, 0]
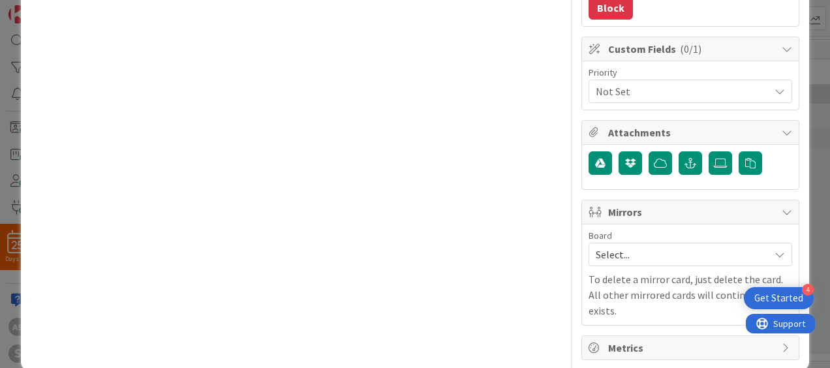
click at [665, 340] on span "Metrics" at bounding box center [691, 348] width 167 height 16
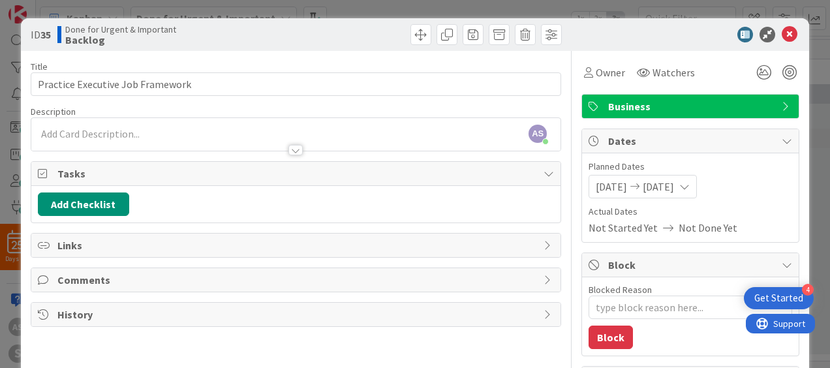
scroll to position [0, 0]
click at [782, 33] on icon at bounding box center [790, 35] width 16 height 16
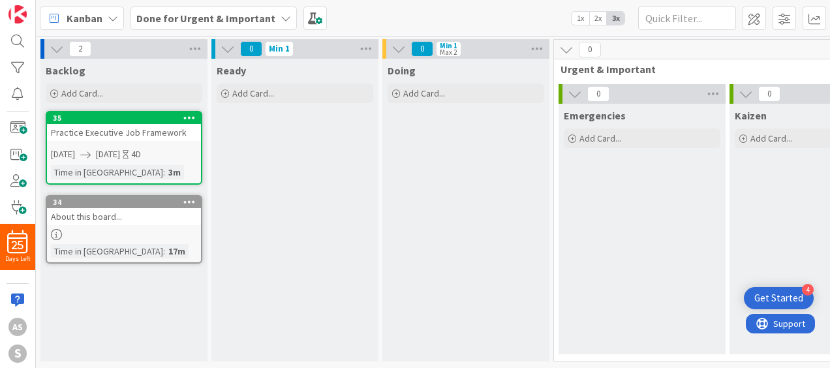
click at [187, 117] on icon at bounding box center [189, 117] width 12 height 9
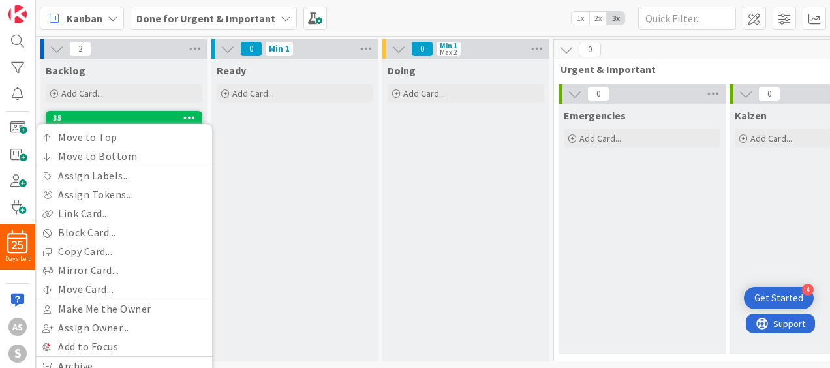
click at [266, 159] on div "Ready Add Card..." at bounding box center [294, 210] width 167 height 303
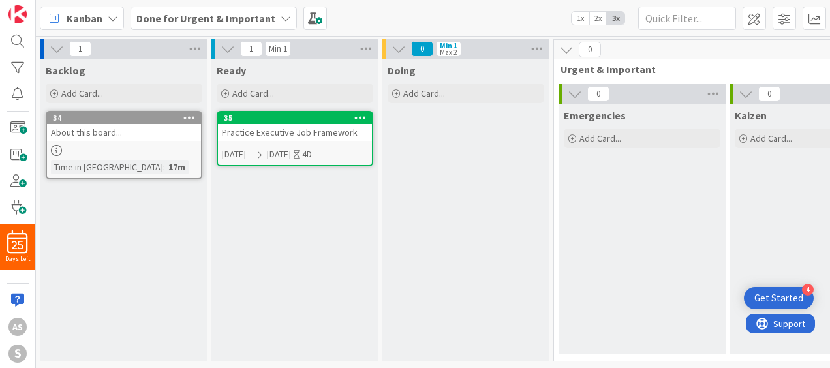
click at [305, 140] on div "Practice Executive Job Framework" at bounding box center [295, 132] width 154 height 17
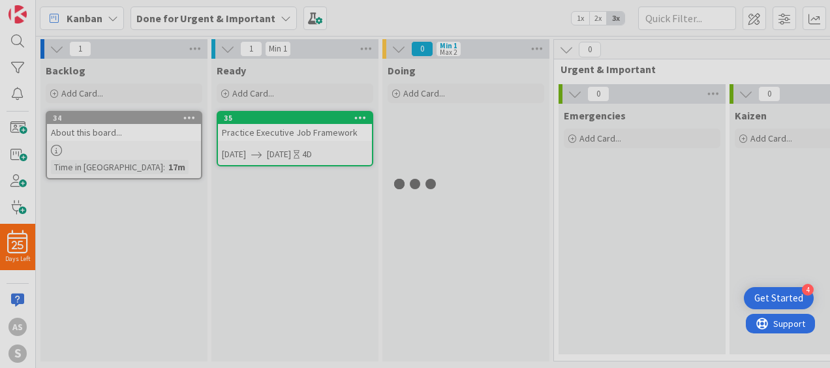
click at [305, 140] on div "1 Backlog Add Card... Template Not Set Not Set template name Edit Card Template…" at bounding box center [433, 202] width 794 height 332
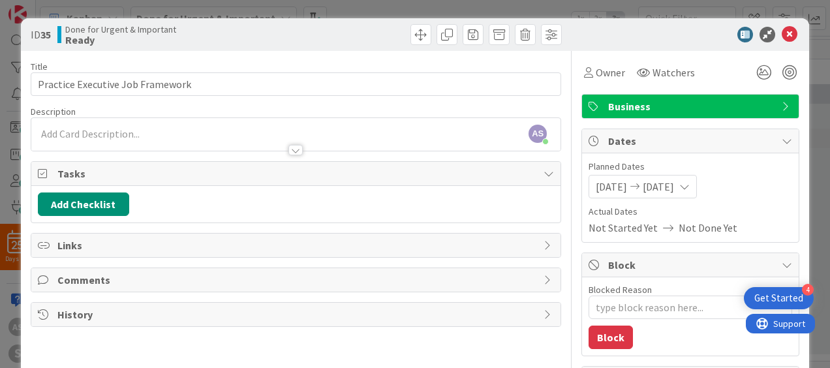
click at [228, 307] on span "History" at bounding box center [297, 315] width 480 height 16
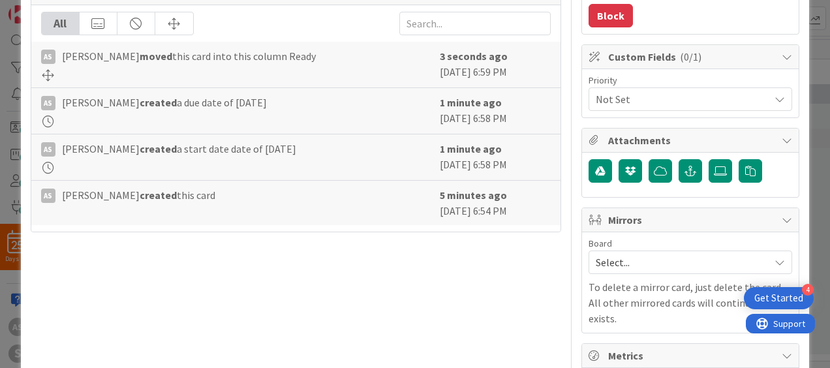
scroll to position [552, 0]
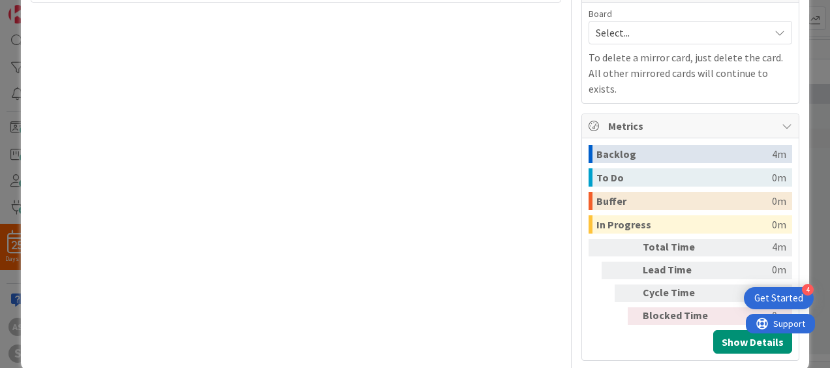
click at [782, 121] on icon at bounding box center [787, 126] width 10 height 10
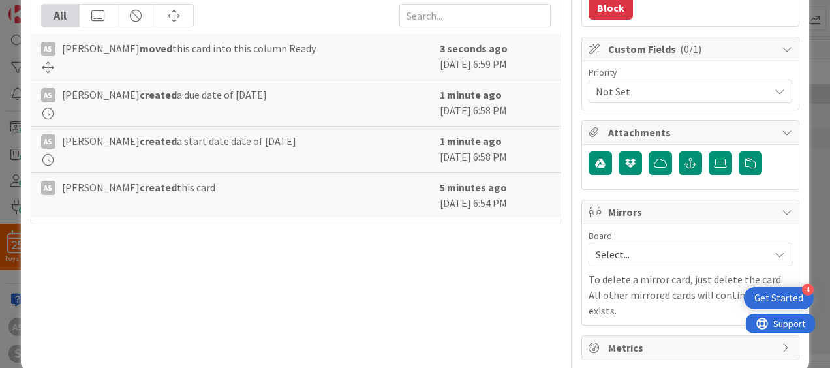
click at [691, 340] on span "Metrics" at bounding box center [691, 348] width 167 height 16
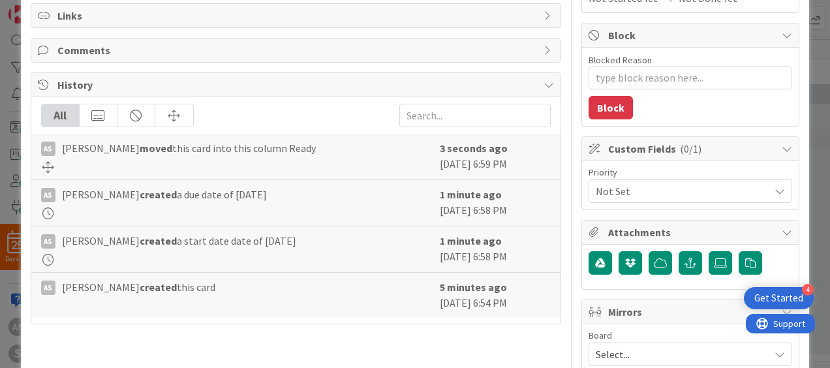
scroll to position [0, 0]
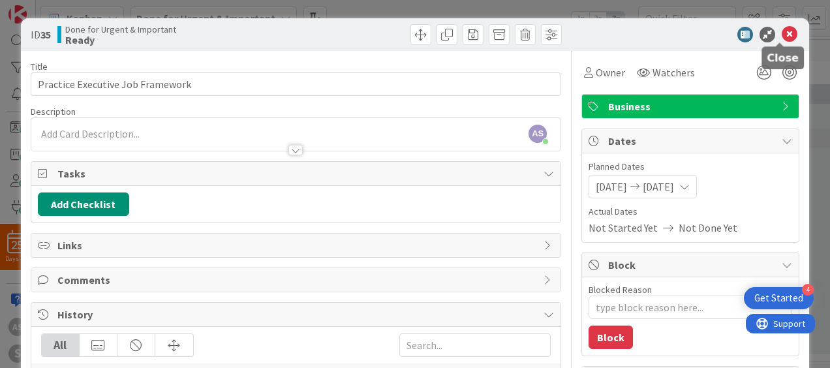
click at [785, 37] on icon at bounding box center [790, 35] width 16 height 16
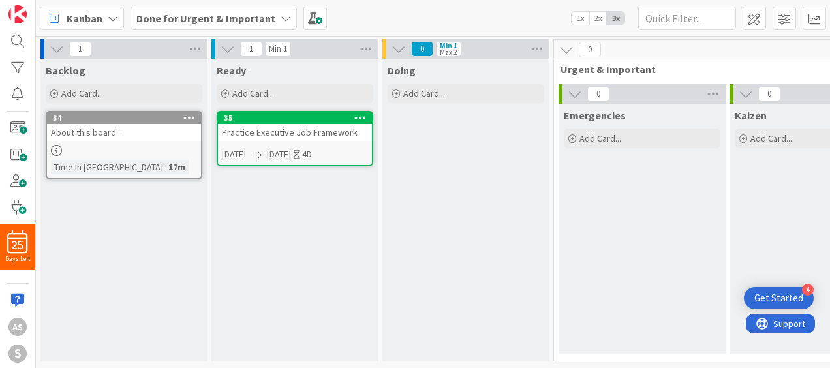
click at [785, 37] on div "1 Backlog Add Card... Template Not Set Not Set template name Edit Card Template…" at bounding box center [677, 203] width 1282 height 332
click at [398, 95] on icon at bounding box center [396, 94] width 8 height 8
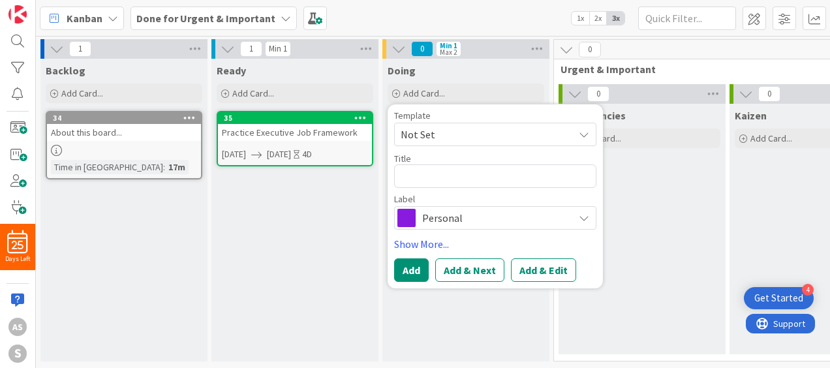
type textarea "x"
type textarea "C"
type textarea "x"
type textarea "Co"
type textarea "x"
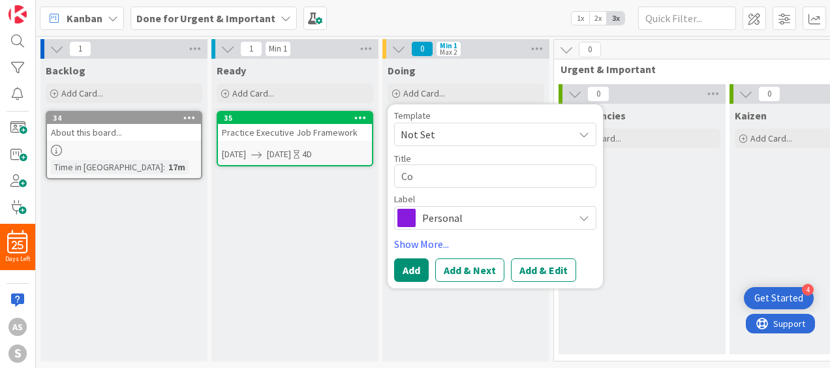
type textarea "Com"
type textarea "x"
type textarea "Comp"
type textarea "x"
type textarea "Comp"
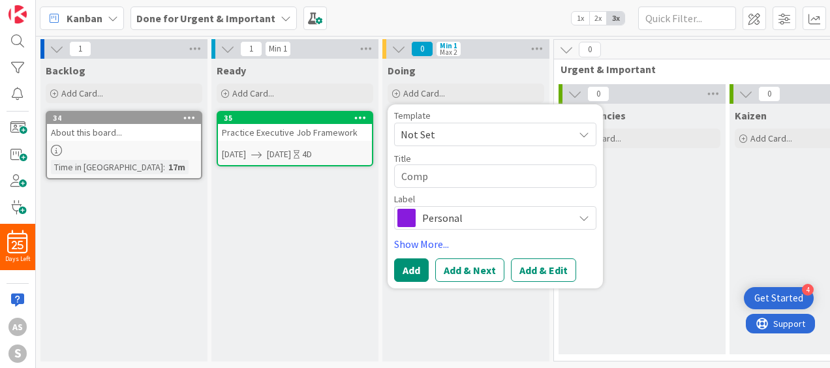
type textarea "x"
type textarea "Comp E"
type textarea "x"
type textarea "Comp EX"
type textarea "x"
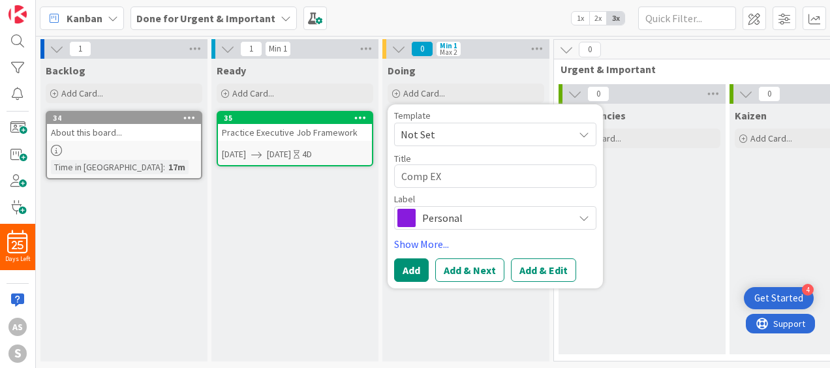
type textarea "Comp EXI"
type textarea "x"
type textarea "Comp EXI"
type textarea "x"
type textarea "Comp EXI T"
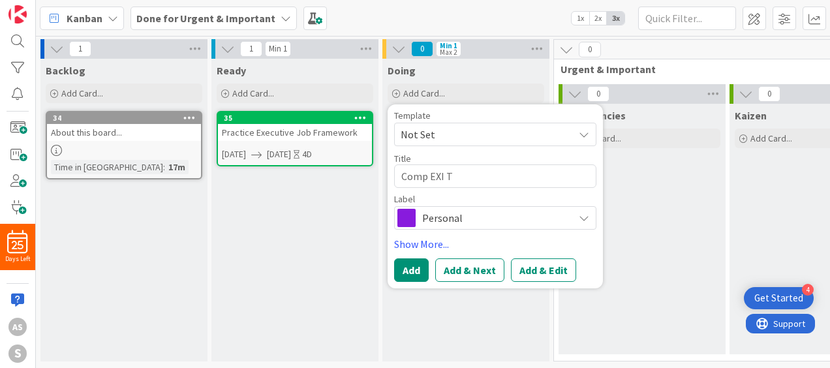
type textarea "x"
type textarea "Comp EXI Te"
type textarea "x"
type textarea "Comp EXI Tem"
type textarea "x"
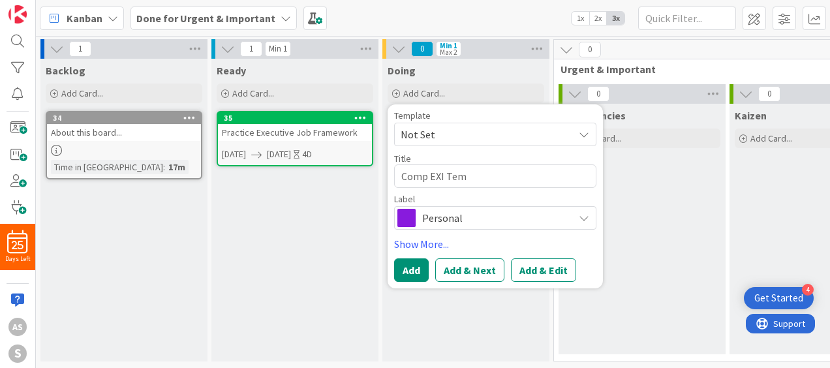
type textarea "Comp EXI Temp"
type textarea "x"
type textarea "Comp EXI Templ"
type textarea "x"
type textarea "Comp EXI Templa"
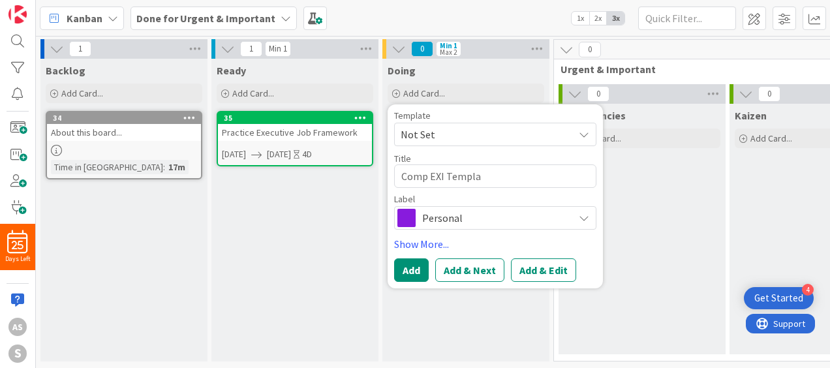
type textarea "x"
type textarea "Comp EXI Templat"
type textarea "x"
type textarea "Comp EXI Template"
click at [462, 220] on span "Personal" at bounding box center [494, 218] width 145 height 18
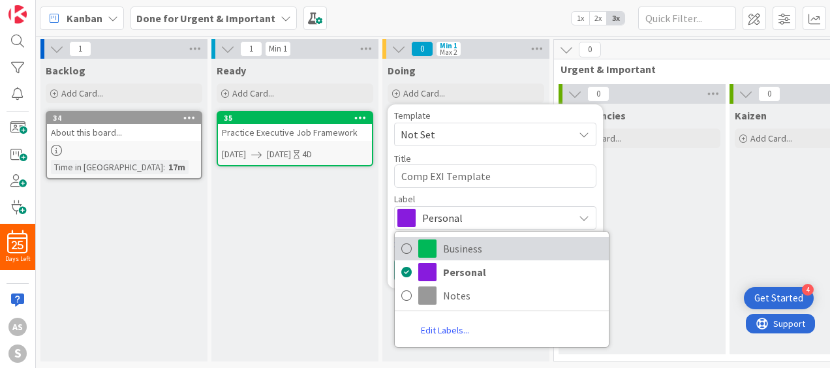
click at [407, 250] on icon at bounding box center [406, 249] width 10 height 20
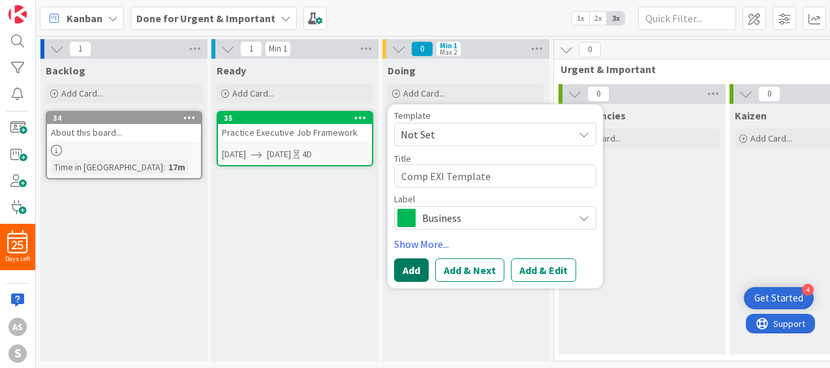
click at [418, 274] on button "Add" at bounding box center [411, 269] width 35 height 23
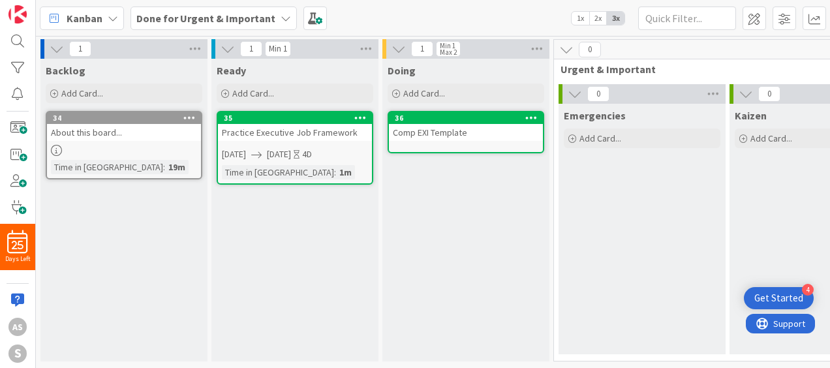
click at [457, 140] on div "Comp EXI Template" at bounding box center [466, 132] width 154 height 17
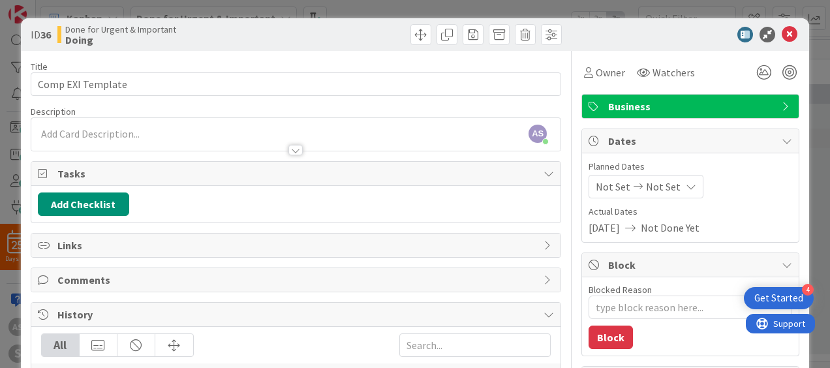
click at [808, 37] on div "ID 36 Done for Urgent & Important Doing Title 17 / 128 Comp EXI Template Descri…" at bounding box center [415, 184] width 830 height 368
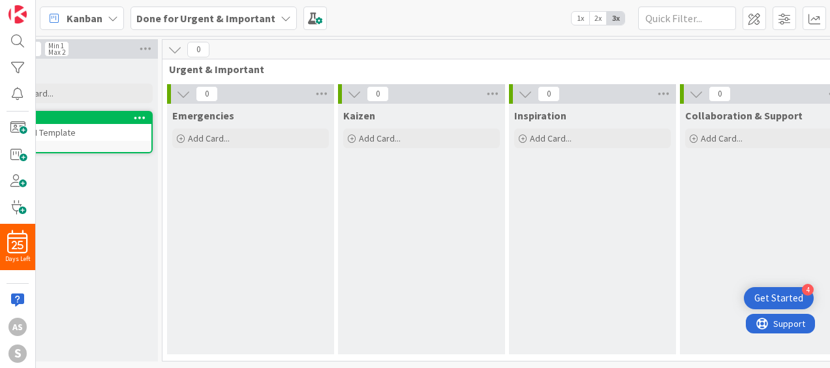
scroll to position [0, 409]
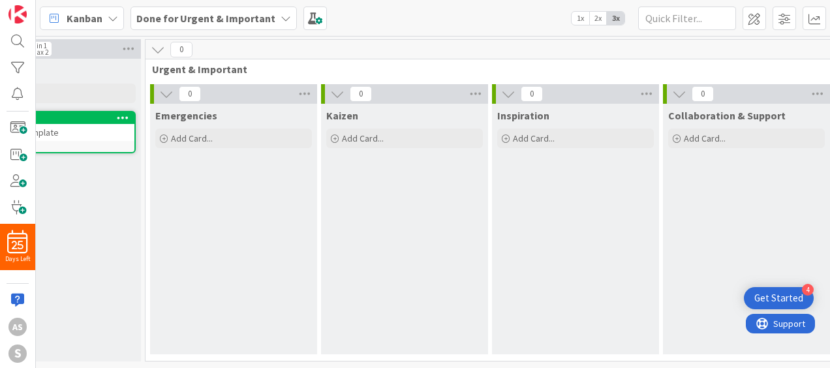
click at [533, 183] on div "Inspiration Add Card..." at bounding box center [575, 229] width 167 height 251
click at [673, 136] on icon at bounding box center [677, 139] width 8 height 8
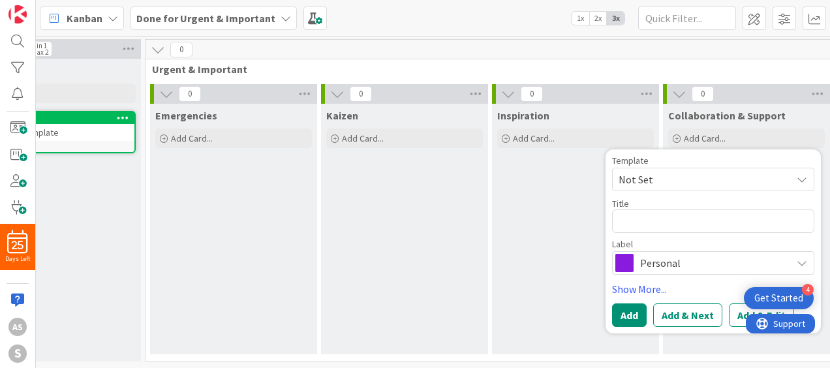
click at [635, 220] on textarea at bounding box center [713, 221] width 202 height 23
type textarea "x"
type textarea "T"
type textarea "x"
type textarea "Tr"
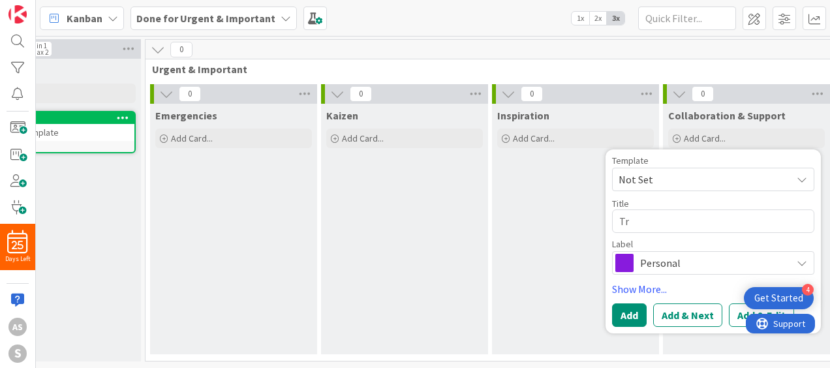
type textarea "x"
type textarea "Tri"
type textarea "x"
type textarea "Tri["
type textarea "x"
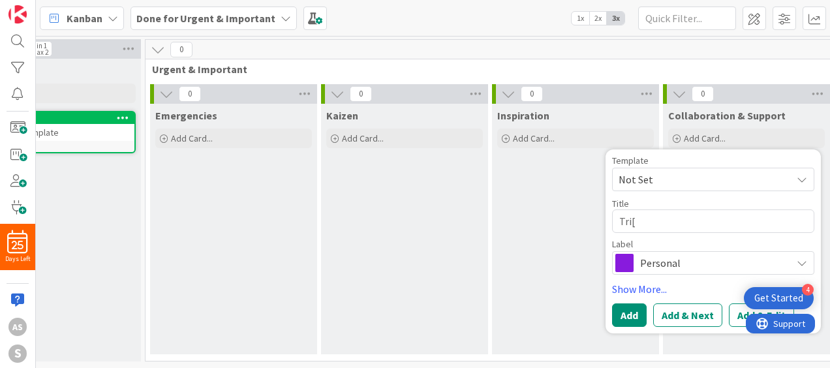
type textarea "Tri"
type textarea "x"
type textarea "Trip"
type textarea "x"
type textarea "Trip"
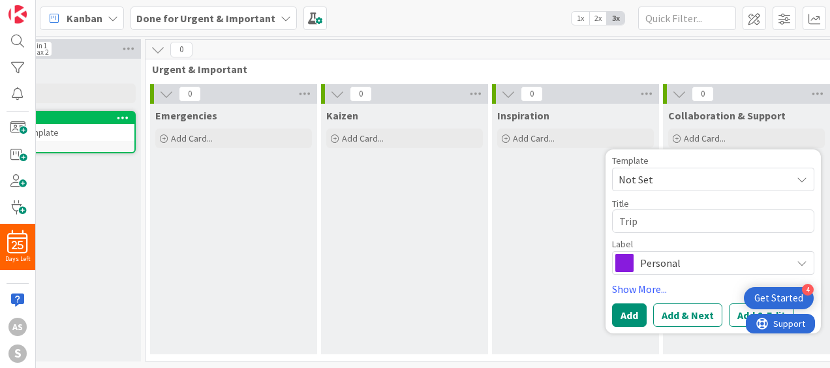
type textarea "x"
type textarea "Trip t"
type textarea "x"
type textarea "Trip to"
type textarea "x"
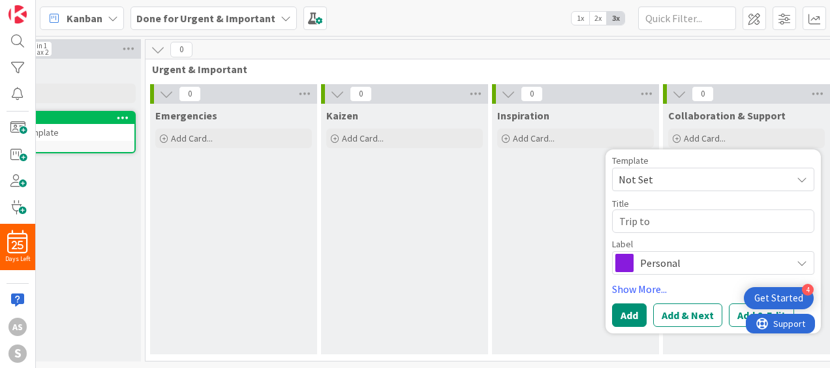
type textarea "Trip to"
type textarea "x"
type textarea "Trip to B"
type textarea "x"
type textarea "Trip to Bi"
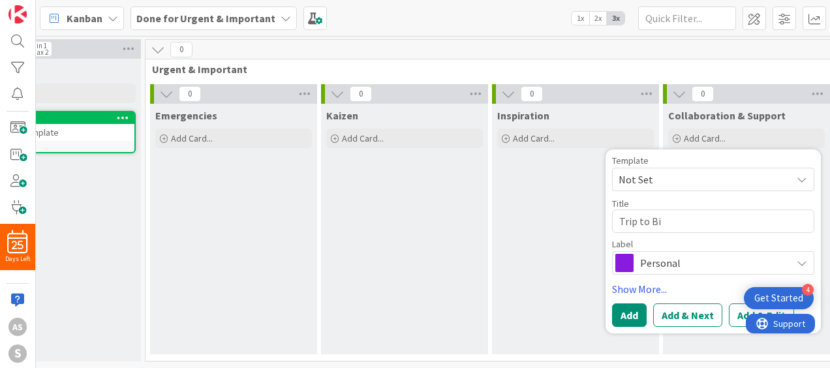
type textarea "x"
type textarea "Trip to Bir"
type textarea "x"
type textarea "Trip to [GEOGRAPHIC_DATA]"
type textarea "x"
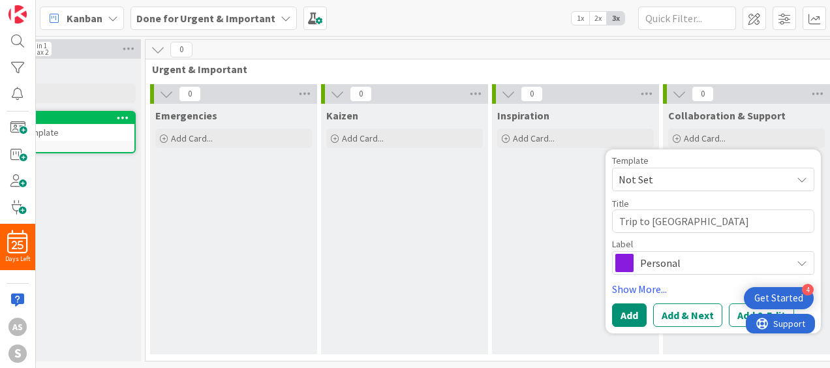
type textarea "Trip to [GEOGRAPHIC_DATA]"
type textarea "x"
type textarea "Trip to [GEOGRAPHIC_DATA]"
type textarea "x"
type textarea "Trip to [GEOGRAPHIC_DATA]"
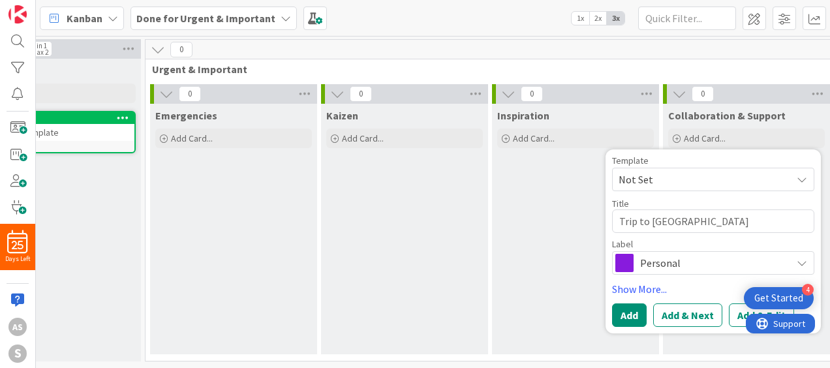
type textarea "x"
type textarea "Trip to [GEOGRAPHIC_DATA]"
type textarea "x"
type textarea "Trip to [GEOGRAPHIC_DATA]"
type textarea "x"
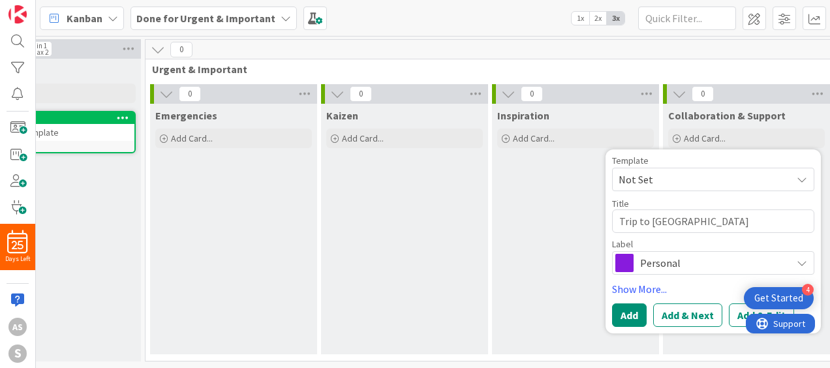
type textarea "Trip to [GEOGRAPHIC_DATA]"
type textarea "x"
type textarea "Trip to [GEOGRAPHIC_DATA]"
type textarea "x"
type textarea "Trip to [GEOGRAPHIC_DATA]"
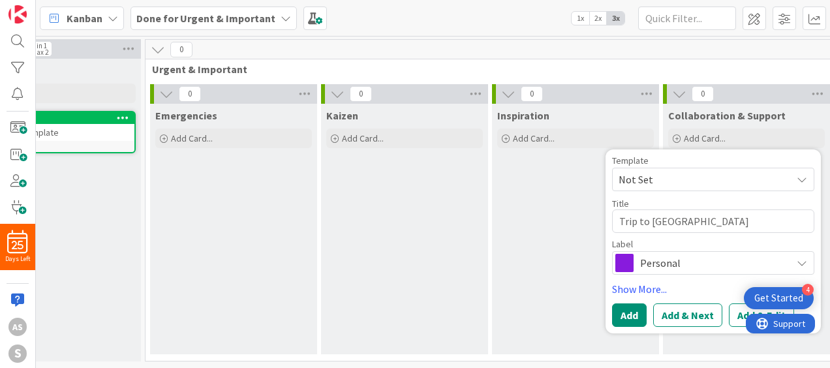
type textarea "x"
type textarea "Trip to [GEOGRAPHIC_DATA]"
type textarea "x"
type textarea "Trip to [GEOGRAPHIC_DATA]"
type textarea "x"
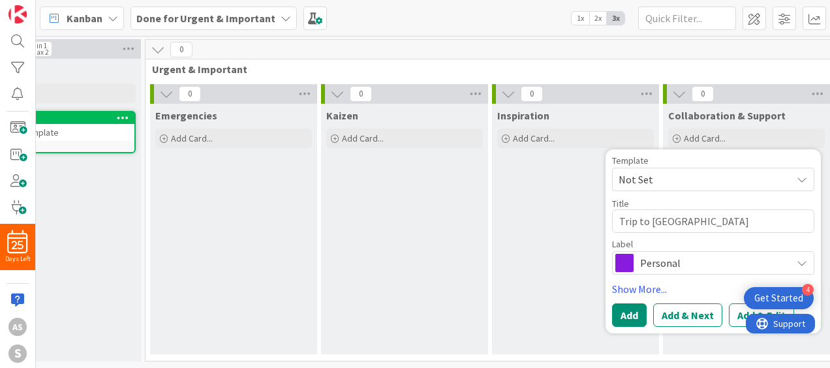
type textarea "Trip to [GEOGRAPHIC_DATA]"
click at [802, 266] on icon at bounding box center [802, 263] width 10 height 10
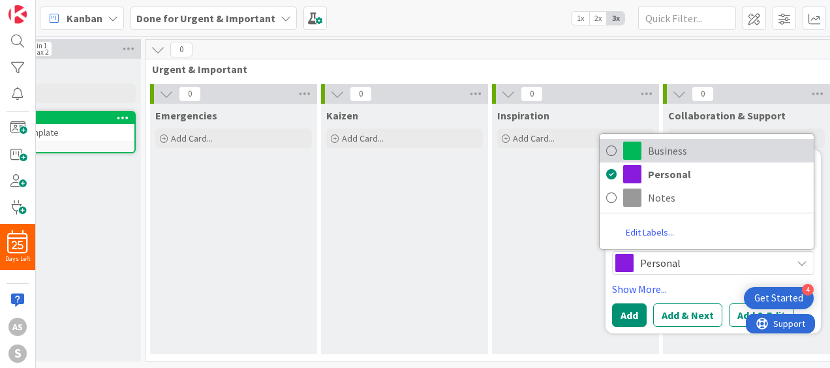
click at [692, 149] on span "Business" at bounding box center [727, 151] width 159 height 20
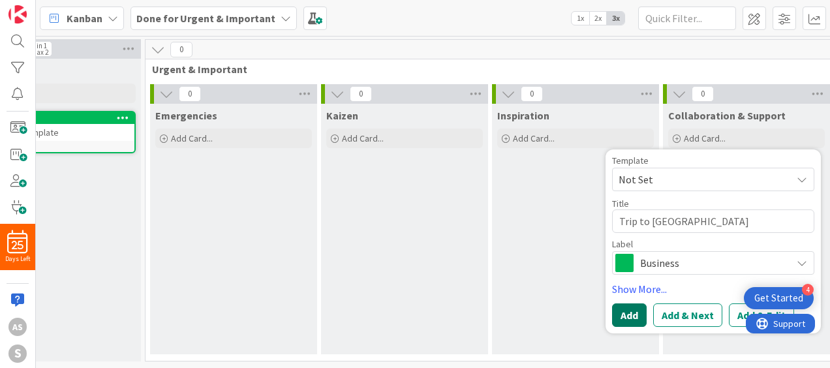
click at [625, 322] on button "Add" at bounding box center [629, 315] width 35 height 23
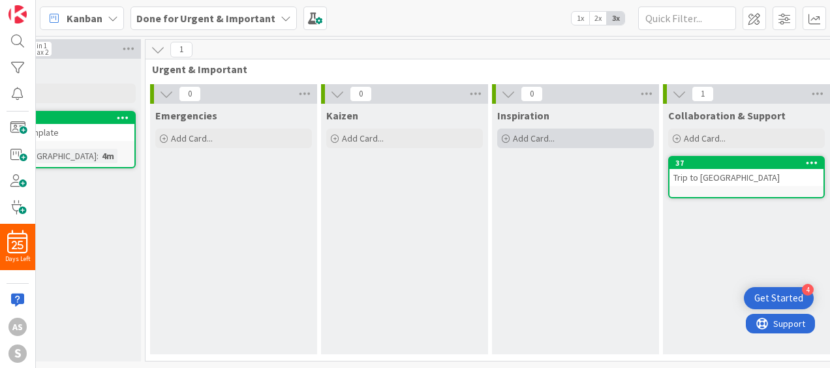
click at [504, 138] on icon at bounding box center [506, 139] width 8 height 8
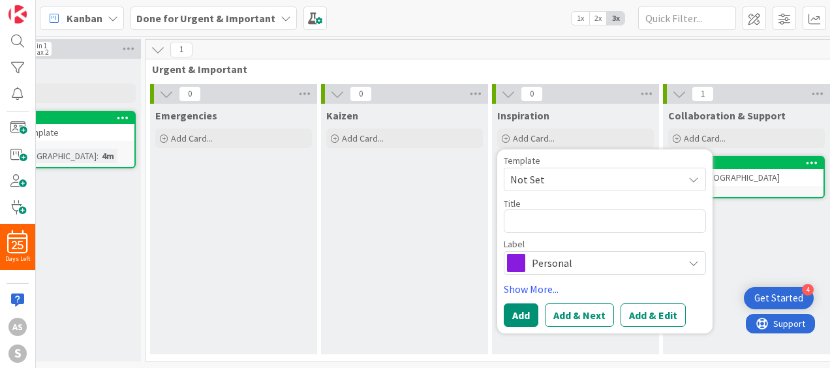
click at [524, 218] on textarea at bounding box center [605, 221] width 202 height 23
type textarea "x"
type textarea "P"
type textarea "x"
type textarea "PT"
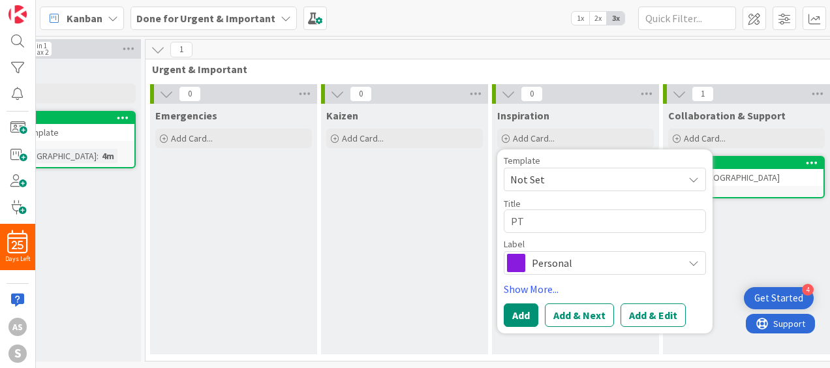
type textarea "x"
type textarea "PTO"
click at [510, 322] on button "Add" at bounding box center [521, 315] width 35 height 23
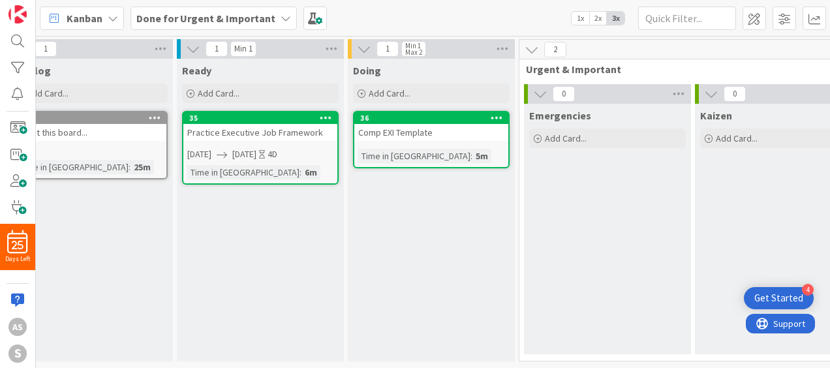
scroll to position [0, 0]
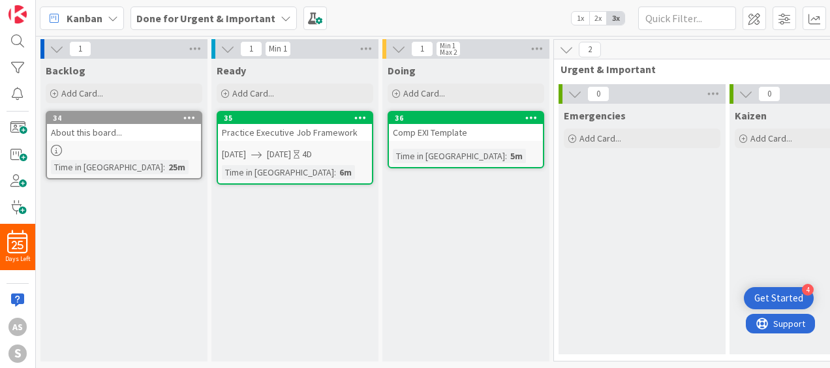
drag, startPoint x: 799, startPoint y: 356, endPoint x: 813, endPoint y: 364, distance: 15.8
click at [813, 364] on div "1 Backlog Add Card... Template Not Set Not Set template name Edit Card Template…" at bounding box center [433, 202] width 794 height 332
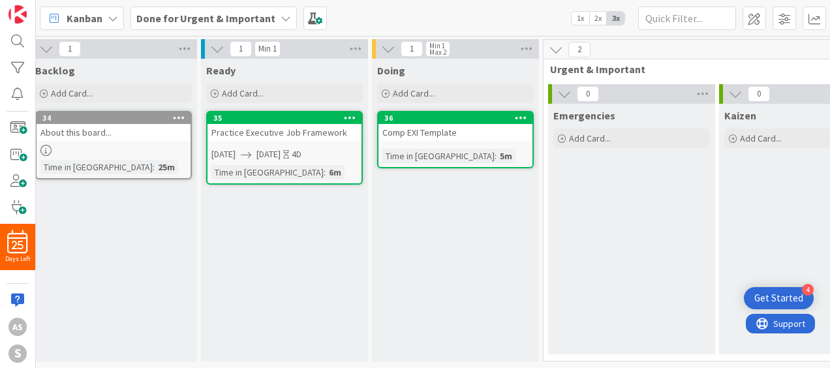
scroll to position [4, 0]
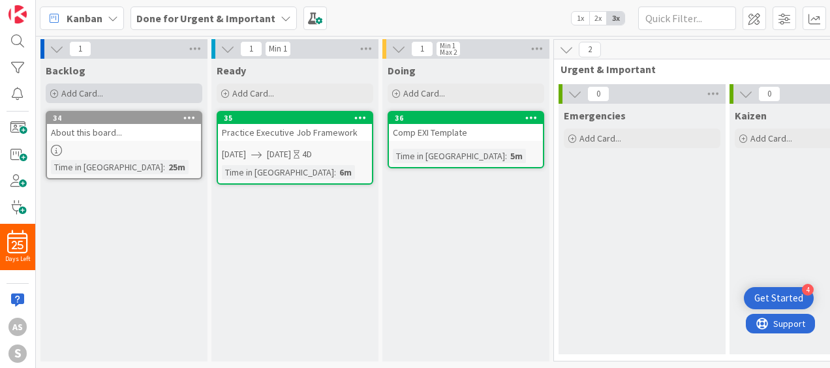
click at [54, 90] on icon at bounding box center [54, 94] width 8 height 8
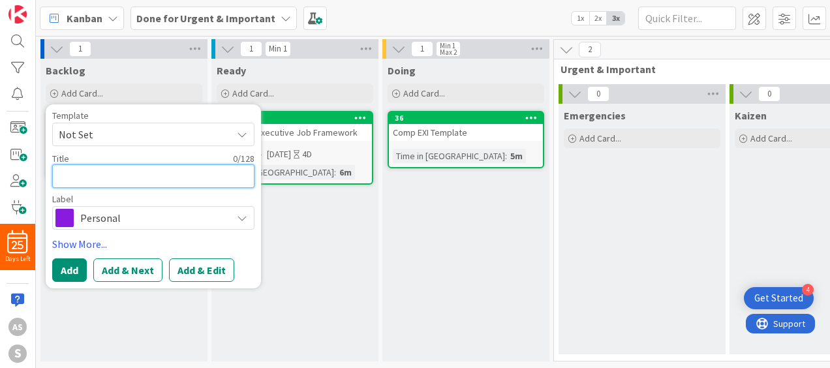
click at [70, 172] on textarea at bounding box center [153, 175] width 202 height 23
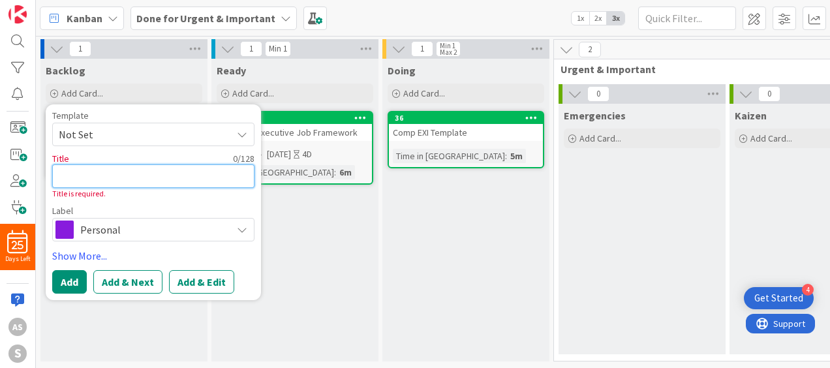
click at [70, 172] on textarea at bounding box center [153, 175] width 202 height 23
type textarea "x"
type textarea "P"
type textarea "x"
type textarea "Pr"
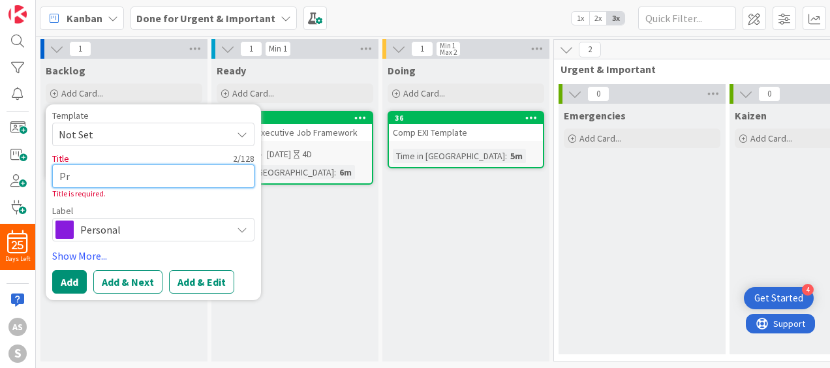
type textarea "x"
type textarea "Pro"
type textarea "x"
type textarea "Proc"
type textarea "x"
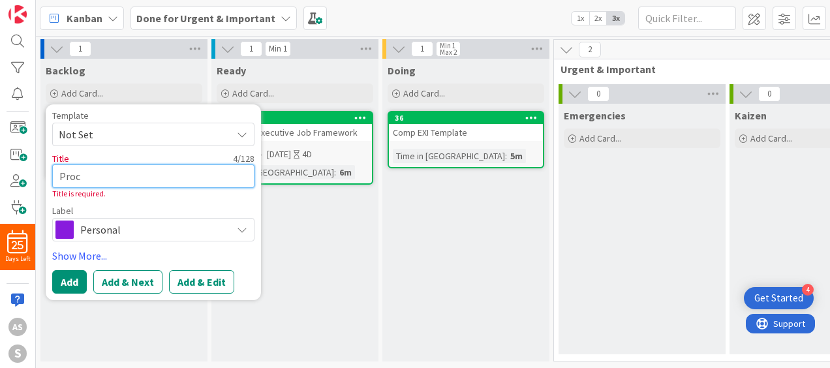
type textarea "Proce"
type textarea "x"
type textarea "Proces"
type textarea "x"
type textarea "Process"
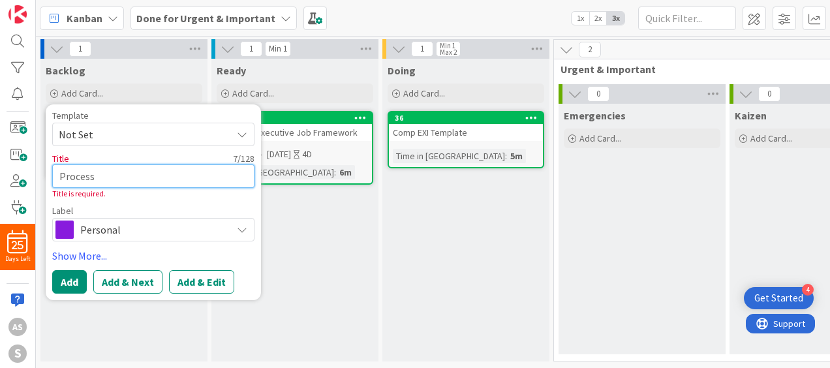
type textarea "x"
type textarea "Process"
type textarea "x"
type textarea "Process W"
type textarea "x"
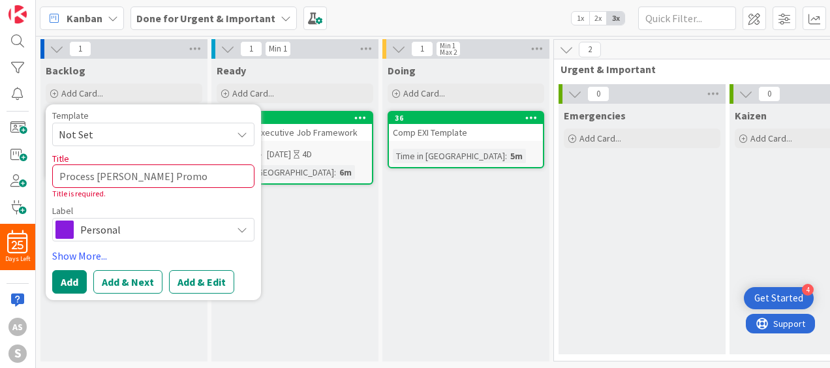
click at [82, 224] on span "Personal" at bounding box center [152, 230] width 145 height 18
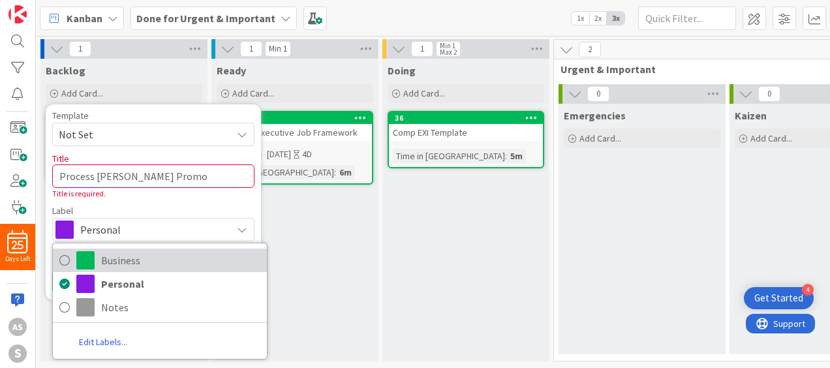
click at [84, 253] on span at bounding box center [85, 260] width 18 height 18
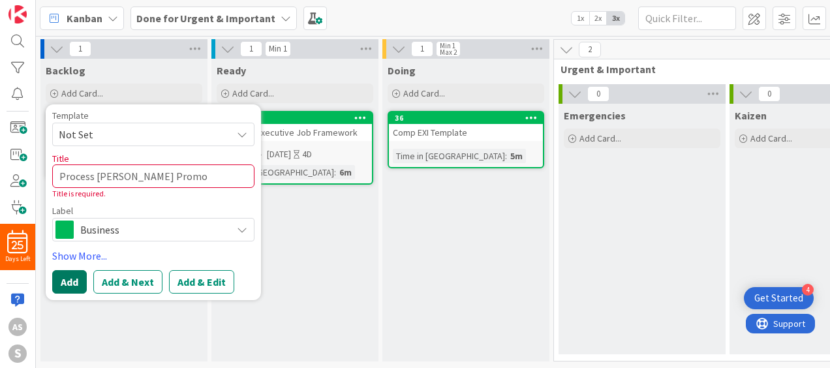
click at [77, 282] on button "Add" at bounding box center [69, 281] width 35 height 23
